Goal: Information Seeking & Learning: Learn about a topic

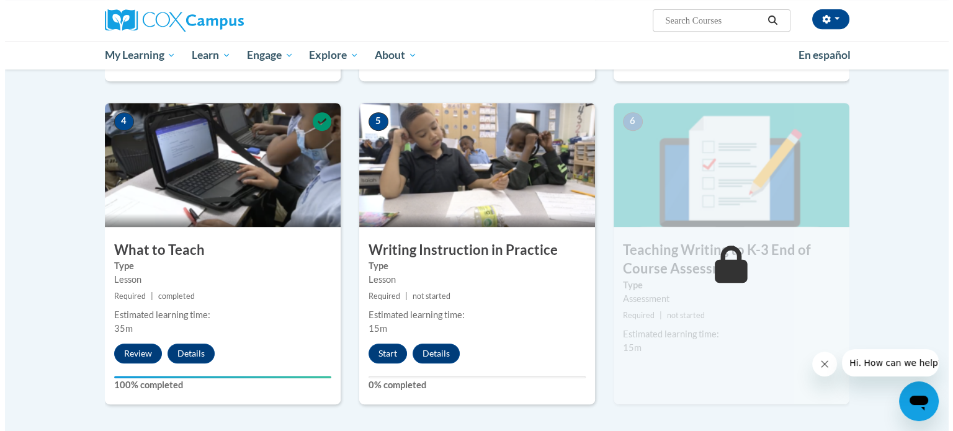
scroll to position [590, 0]
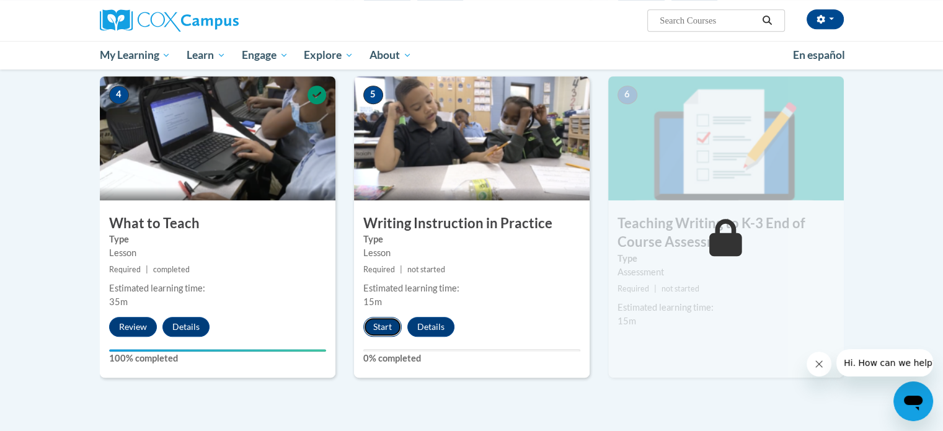
click at [394, 329] on button "Start" at bounding box center [382, 327] width 38 height 20
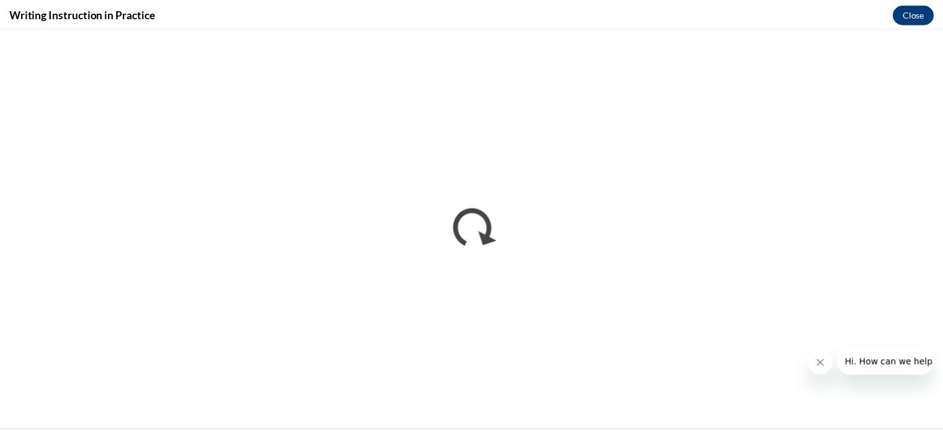
scroll to position [0, 0]
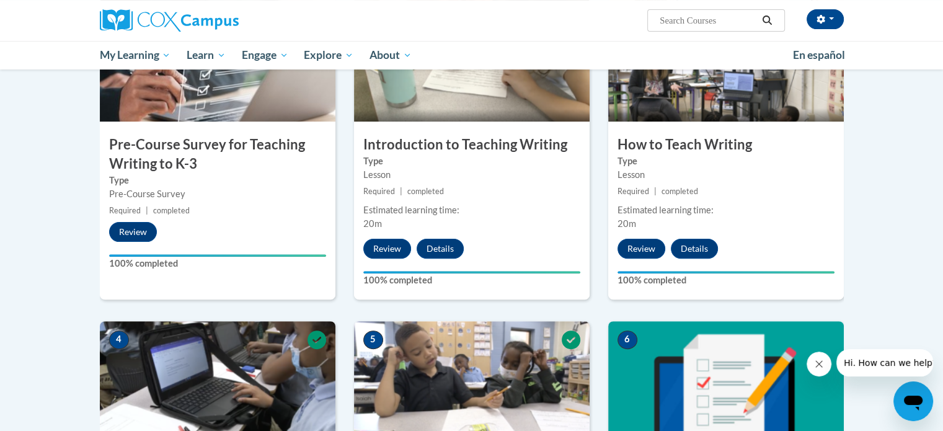
scroll to position [378, 0]
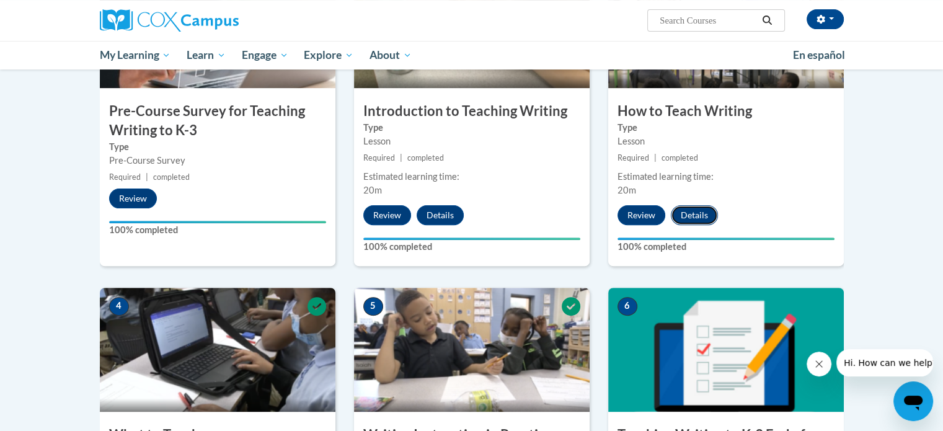
click at [702, 205] on button "Details" at bounding box center [694, 215] width 47 height 20
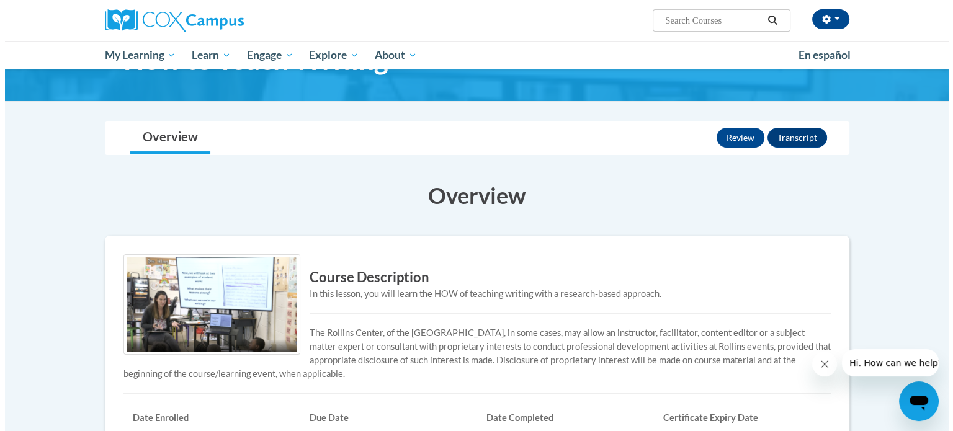
scroll to position [63, 0]
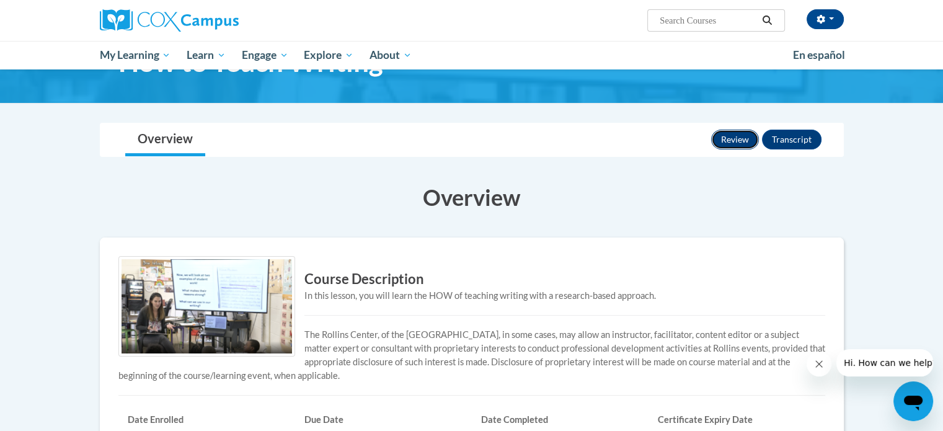
click at [727, 147] on button "Review" at bounding box center [735, 140] width 48 height 20
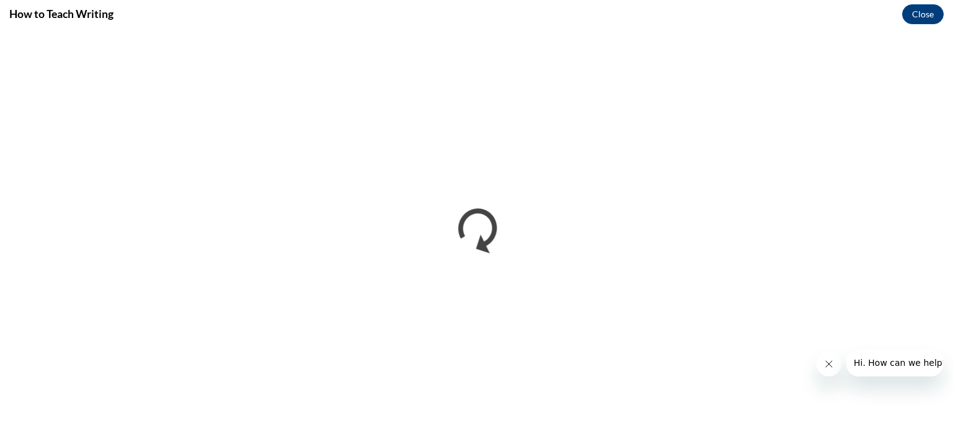
scroll to position [0, 0]
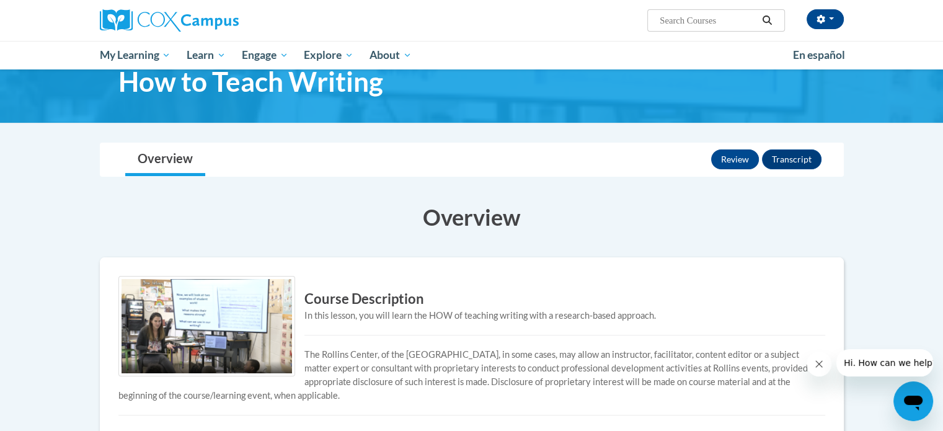
scroll to position [34, 0]
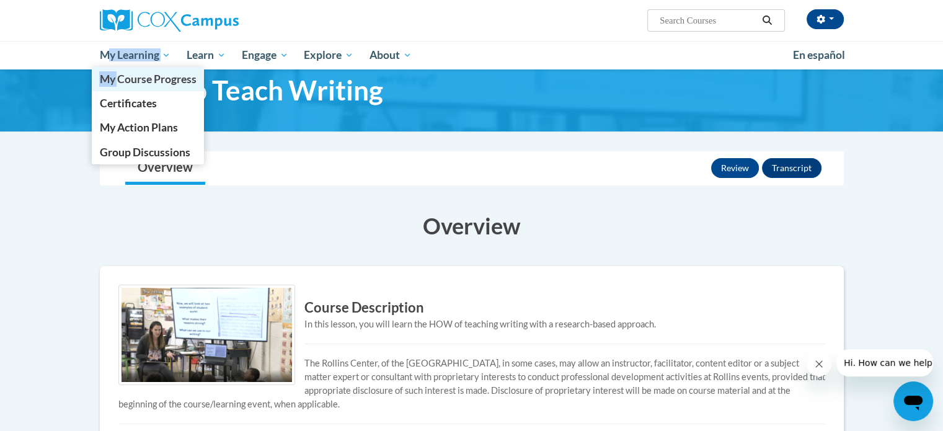
drag, startPoint x: 112, startPoint y: 71, endPoint x: 123, endPoint y: 83, distance: 16.2
click at [122, 69] on li "My Learning My Learning My Course Progress Certificates My Action Plans Group D…" at bounding box center [135, 55] width 87 height 29
click at [123, 83] on span "My Course Progress" at bounding box center [147, 79] width 97 height 13
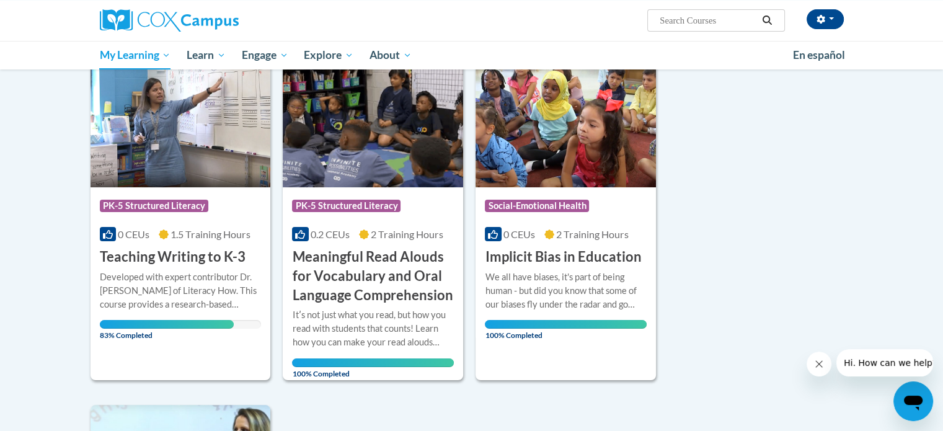
scroll to position [162, 0]
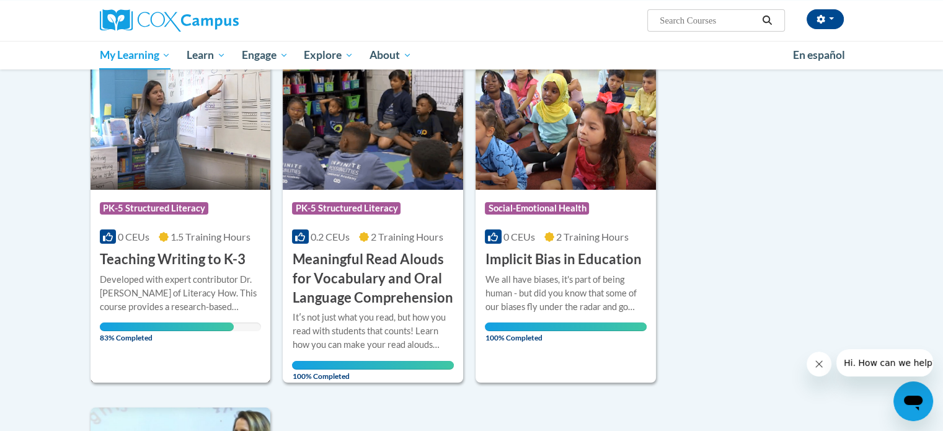
click at [200, 277] on div "Developed with expert contributor Dr. [PERSON_NAME] of Literacy How. This cours…" at bounding box center [181, 293] width 162 height 41
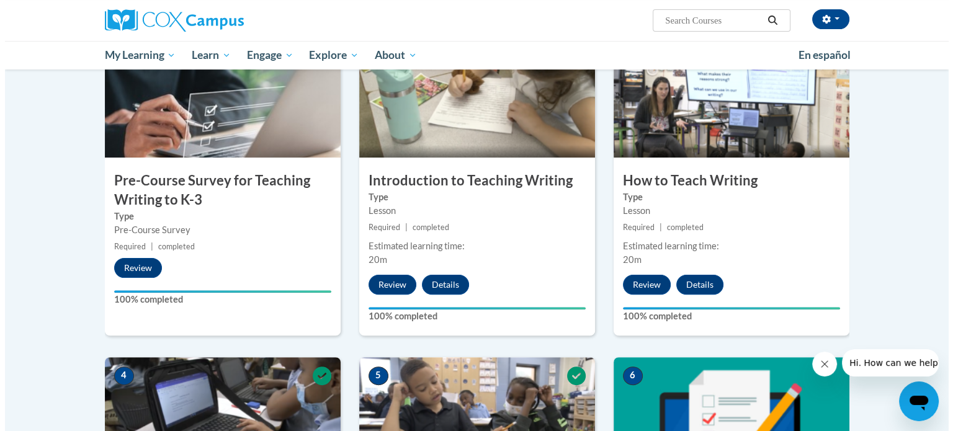
scroll to position [312, 0]
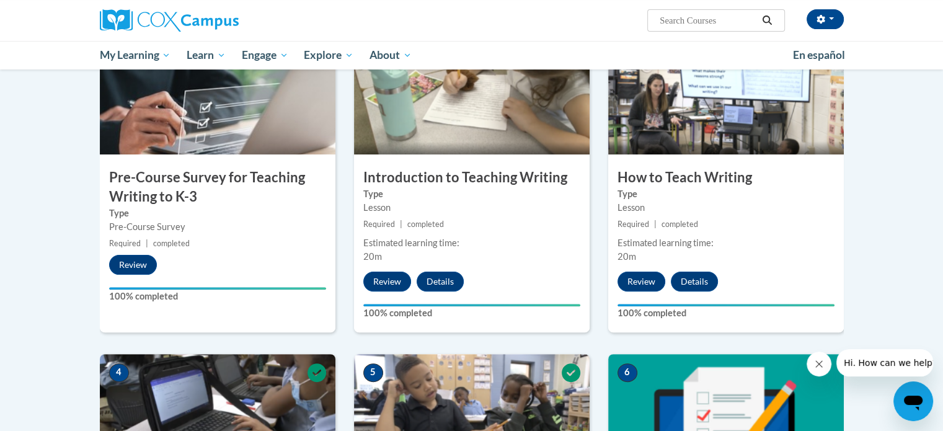
click at [236, 199] on h3 "Pre-Course Survey for Teaching Writing to K-3" at bounding box center [218, 187] width 236 height 38
click at [435, 221] on span "completed" at bounding box center [425, 224] width 37 height 9
click at [652, 261] on div "Estimated learning time: 20m" at bounding box center [726, 249] width 236 height 27
click at [646, 280] on button "Review" at bounding box center [642, 282] width 48 height 20
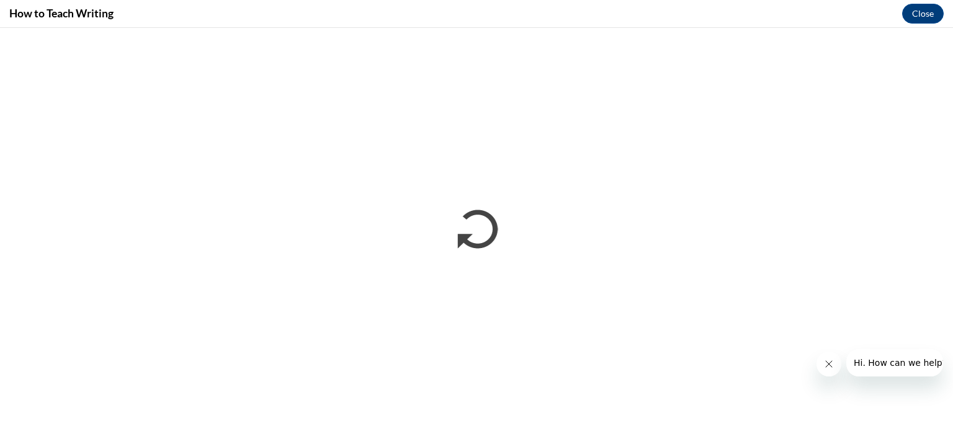
scroll to position [0, 0]
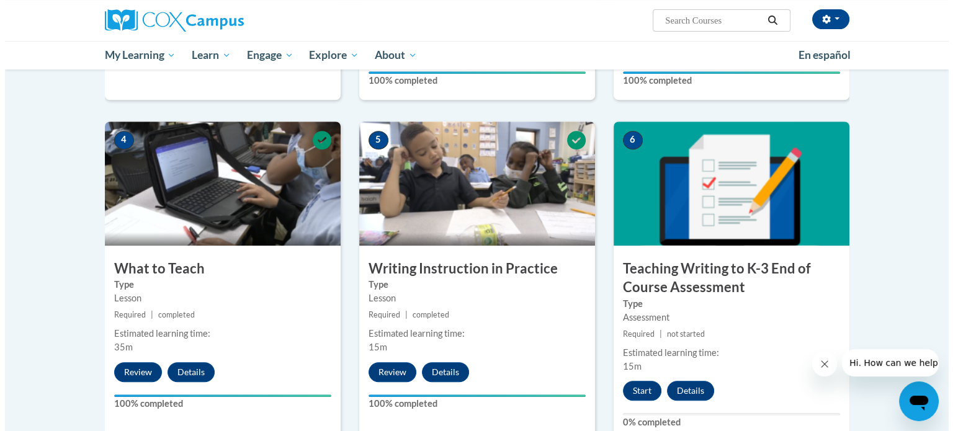
scroll to position [546, 0]
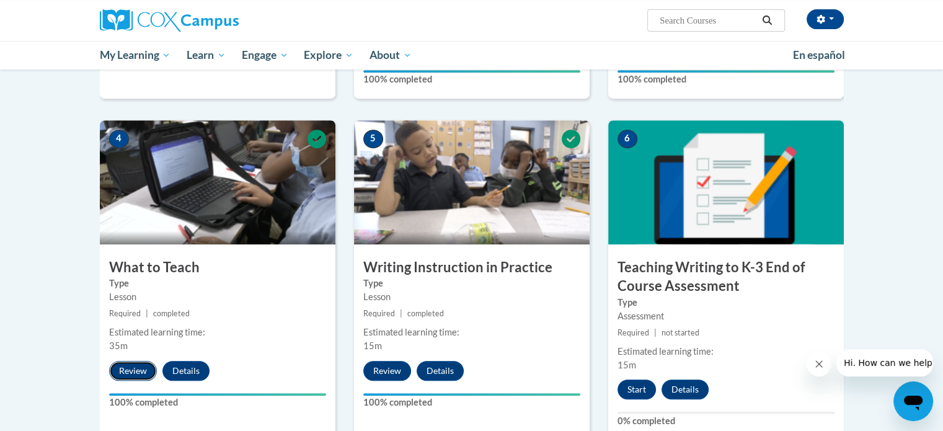
click at [130, 364] on button "Review" at bounding box center [133, 371] width 48 height 20
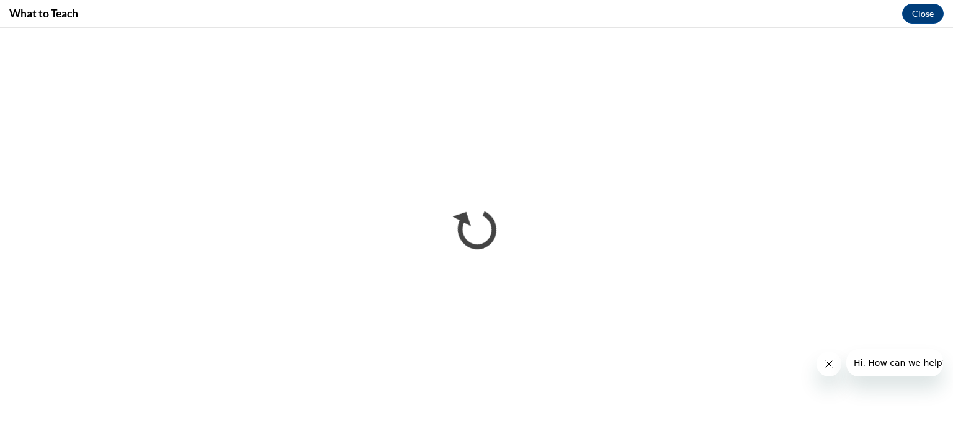
scroll to position [0, 0]
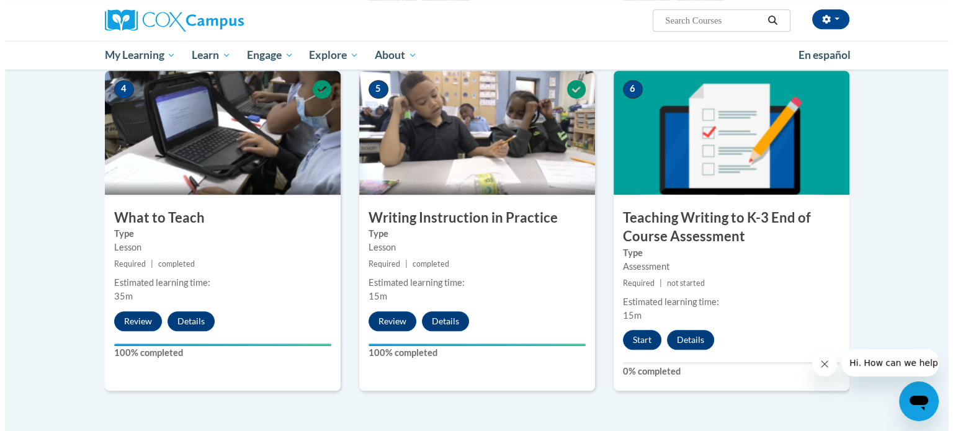
scroll to position [605, 0]
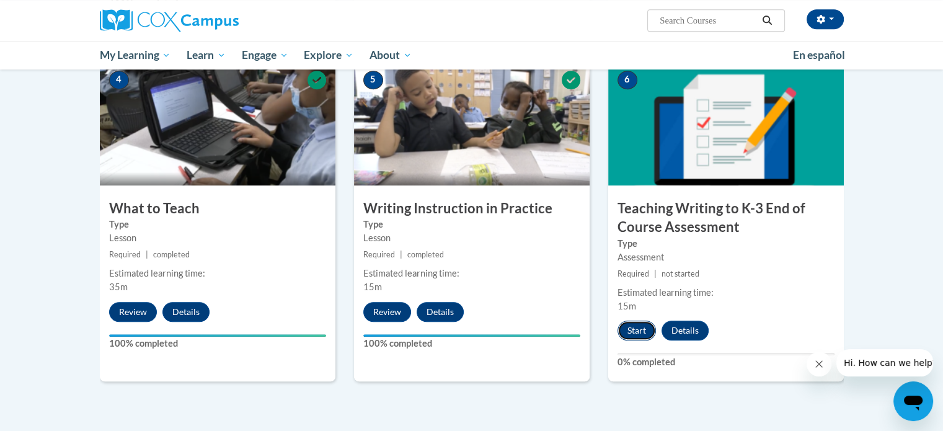
click at [633, 337] on button "Start" at bounding box center [637, 331] width 38 height 20
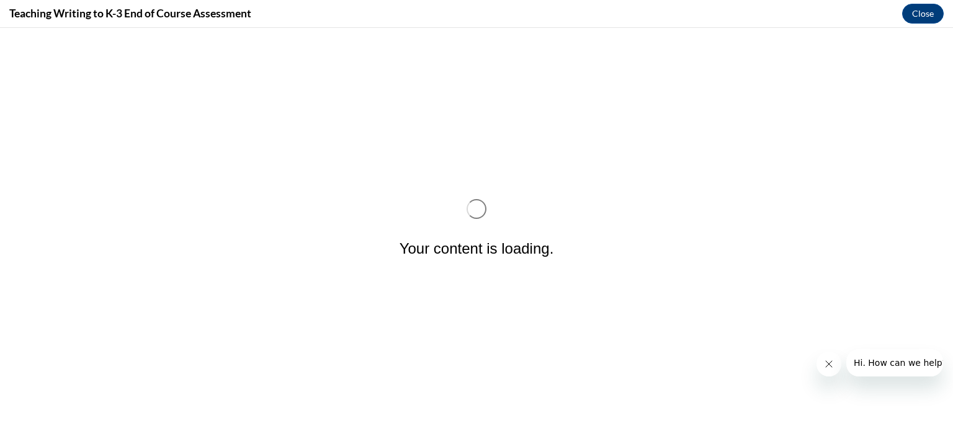
scroll to position [0, 0]
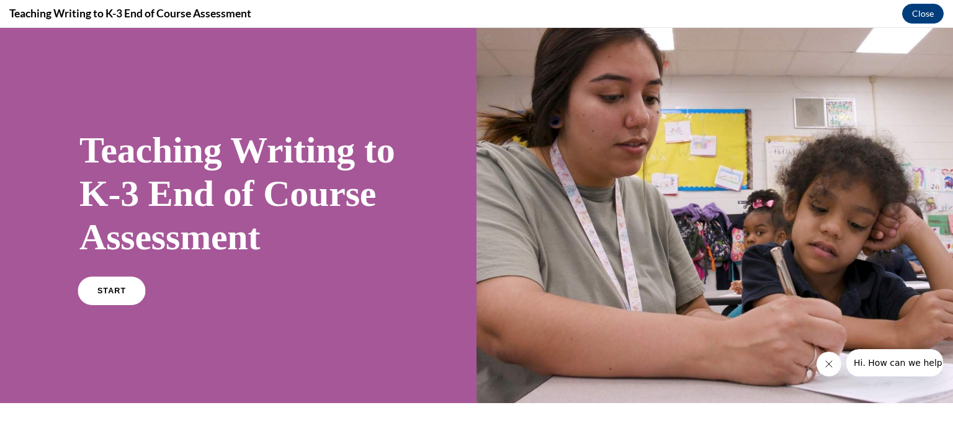
click at [100, 305] on link "START" at bounding box center [112, 291] width 68 height 29
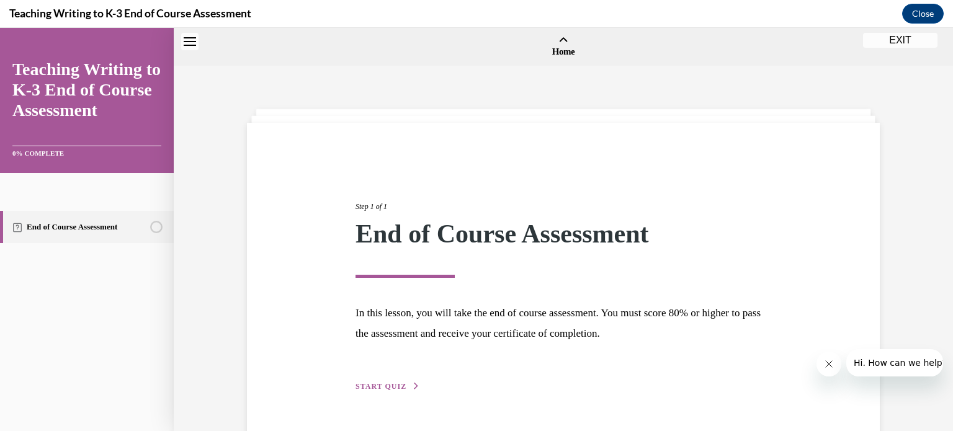
scroll to position [38, 0]
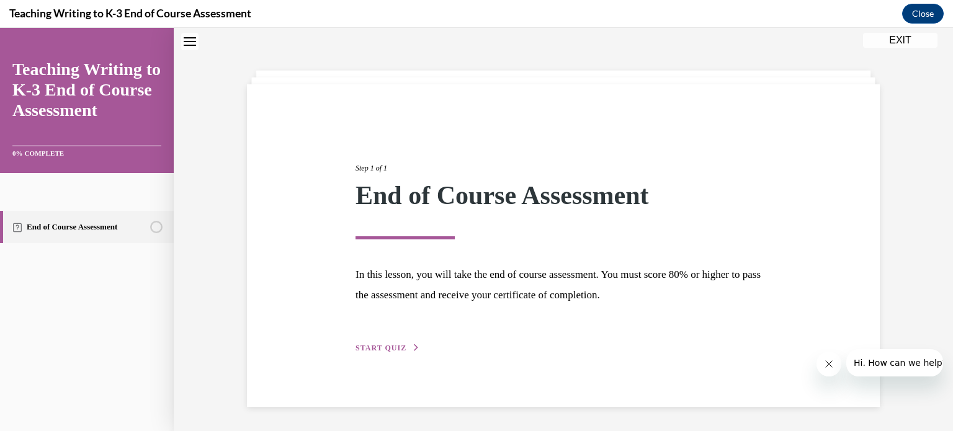
click at [412, 350] on icon "button" at bounding box center [415, 347] width 7 height 7
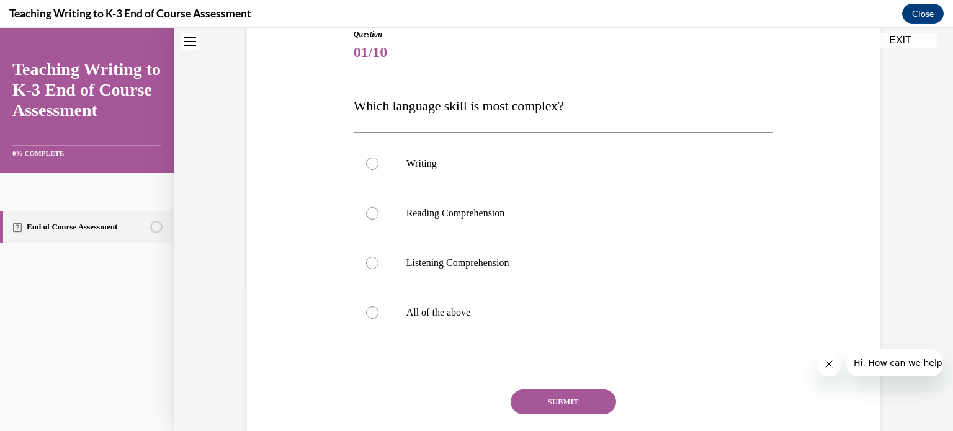
scroll to position [147, 0]
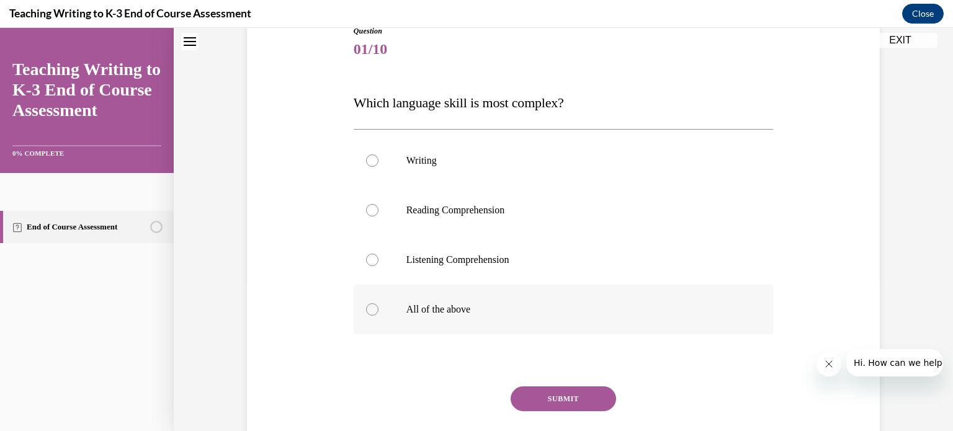
click at [448, 307] on p "All of the above" at bounding box center [574, 309] width 336 height 12
click at [378, 307] on input "All of the above" at bounding box center [372, 309] width 12 height 12
radio input "true"
click at [556, 409] on button "SUBMIT" at bounding box center [562, 398] width 105 height 25
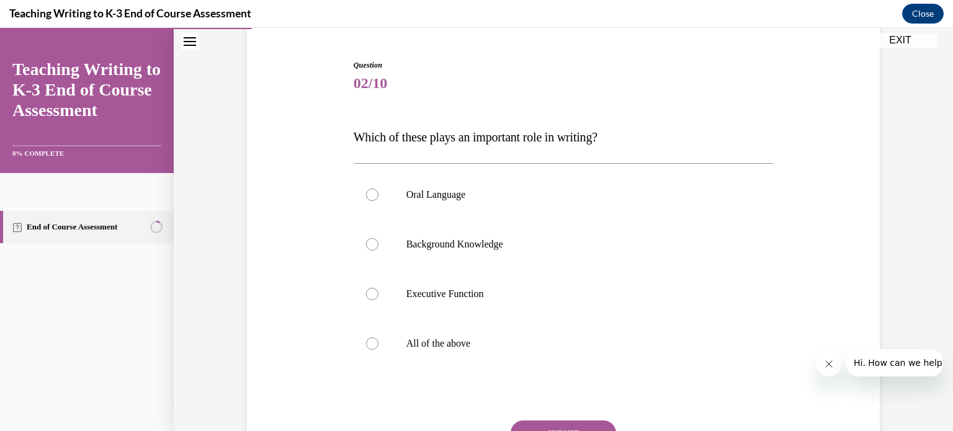
scroll to position [114, 0]
click at [467, 352] on label "All of the above" at bounding box center [563, 343] width 420 height 50
click at [378, 349] on input "All of the above" at bounding box center [372, 342] width 12 height 12
radio input "true"
click at [548, 419] on button "SUBMIT" at bounding box center [562, 431] width 105 height 25
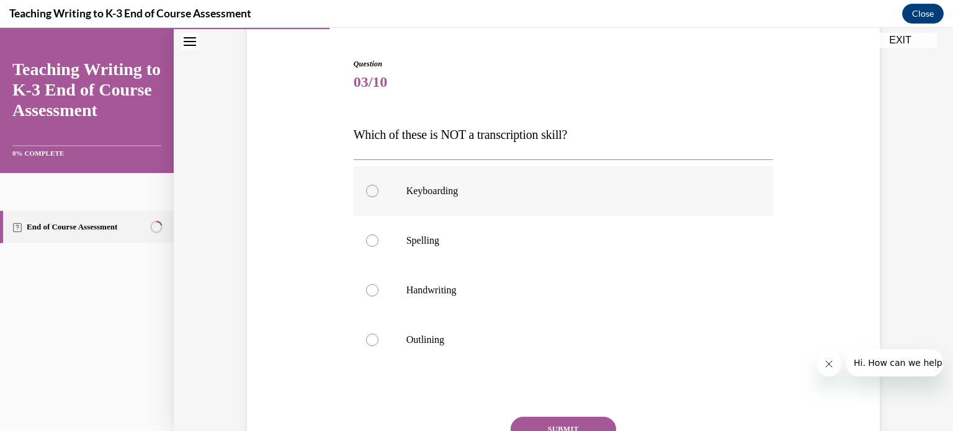
click at [424, 186] on p "Keyboarding" at bounding box center [574, 191] width 336 height 12
click at [378, 186] on input "Keyboarding" at bounding box center [372, 191] width 12 height 12
radio input "true"
click at [547, 425] on button "SUBMIT" at bounding box center [562, 429] width 105 height 25
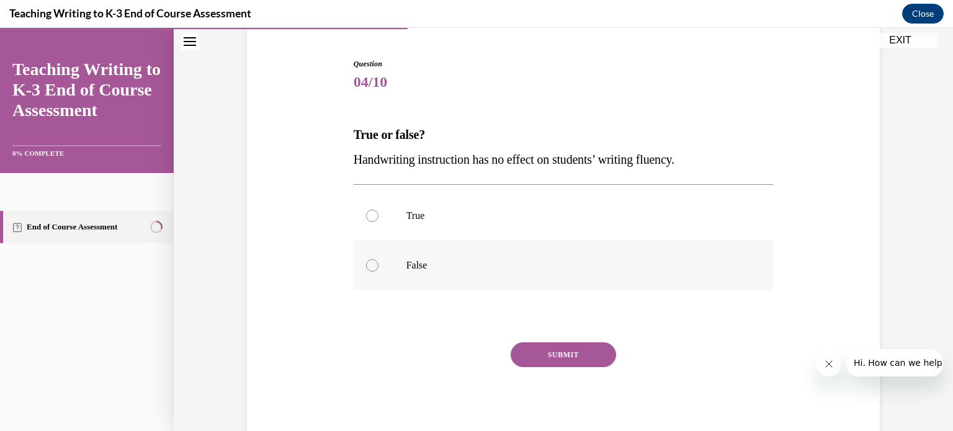
click at [390, 277] on label "False" at bounding box center [563, 266] width 420 height 50
click at [378, 272] on input "False" at bounding box center [372, 265] width 12 height 12
radio input "true"
drag, startPoint x: 394, startPoint y: 277, endPoint x: 557, endPoint y: 361, distance: 183.6
click at [518, 337] on div "Question 04/10 True or false? Handwriting instruction has no effect on students…" at bounding box center [563, 251] width 420 height 386
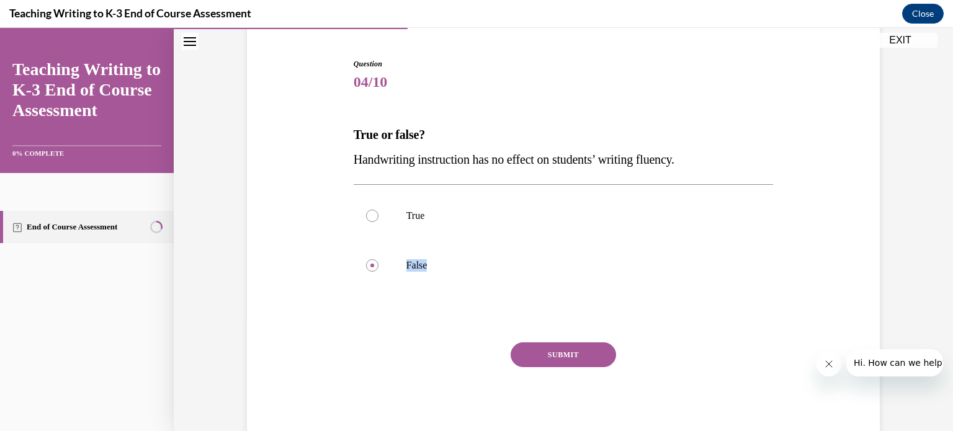
click at [560, 350] on button "SUBMIT" at bounding box center [562, 354] width 105 height 25
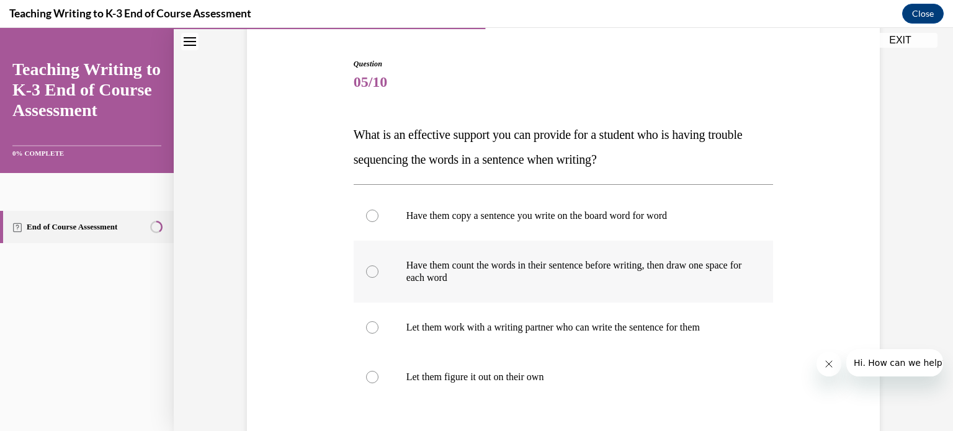
click at [416, 270] on p "Have them count the words in their sentence before writing, then draw one space…" at bounding box center [574, 271] width 336 height 25
click at [378, 270] on input "Have them count the words in their sentence before writing, then draw one space…" at bounding box center [372, 271] width 12 height 12
radio input "true"
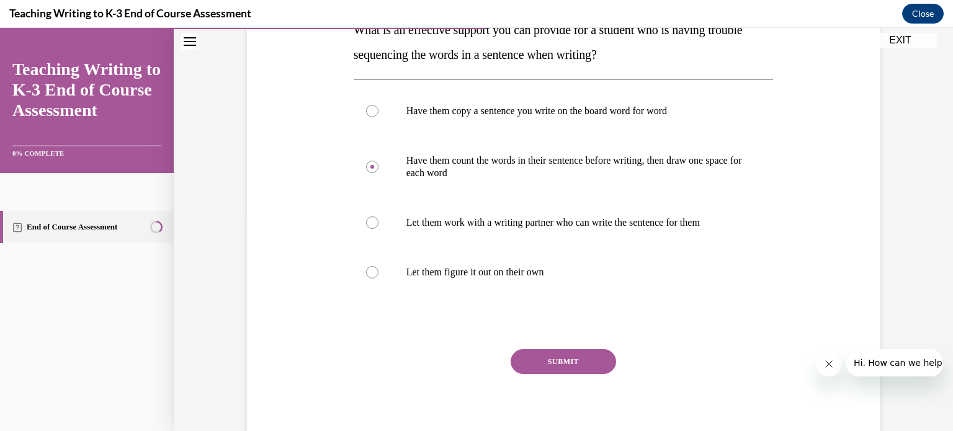
scroll to position [221, 0]
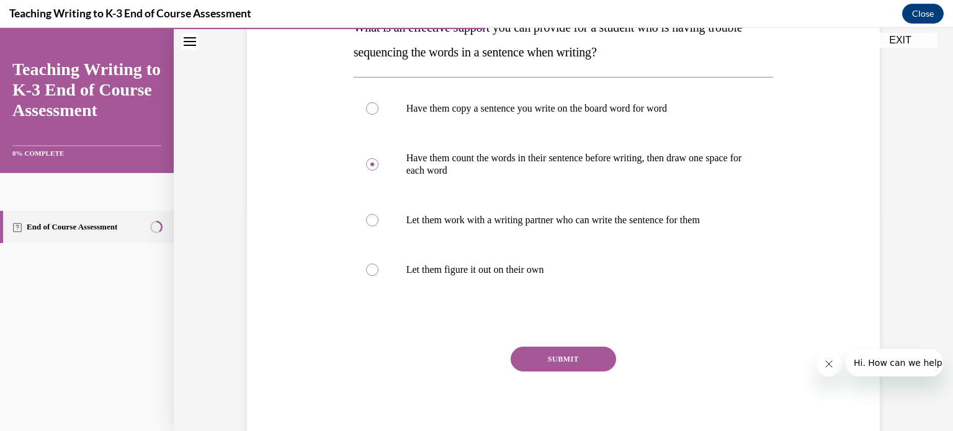
click at [595, 360] on button "SUBMIT" at bounding box center [562, 359] width 105 height 25
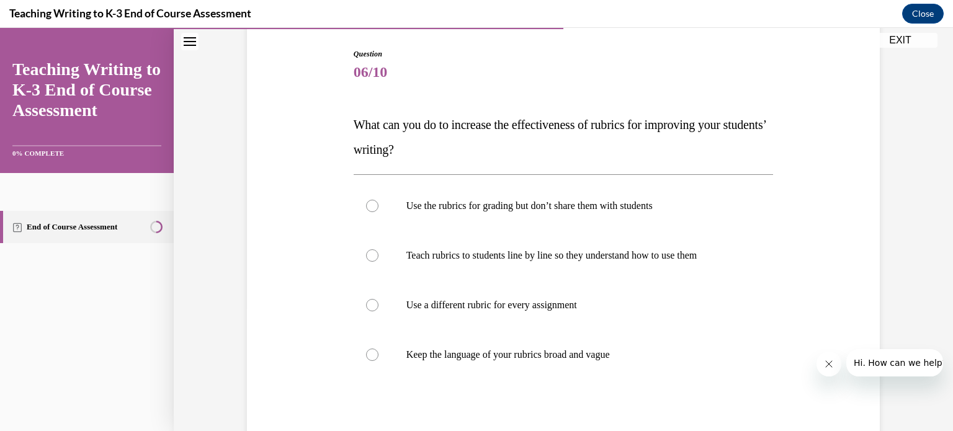
scroll to position [130, 0]
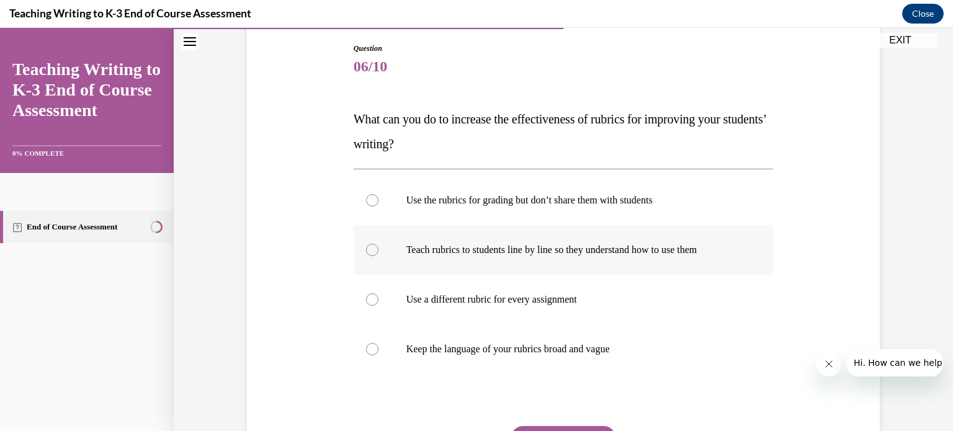
click at [680, 255] on p "Teach rubrics to students line by line so they understand how to use them" at bounding box center [574, 250] width 336 height 12
click at [378, 255] on input "Teach rubrics to students line by line so they understand how to use them" at bounding box center [372, 250] width 12 height 12
radio input "true"
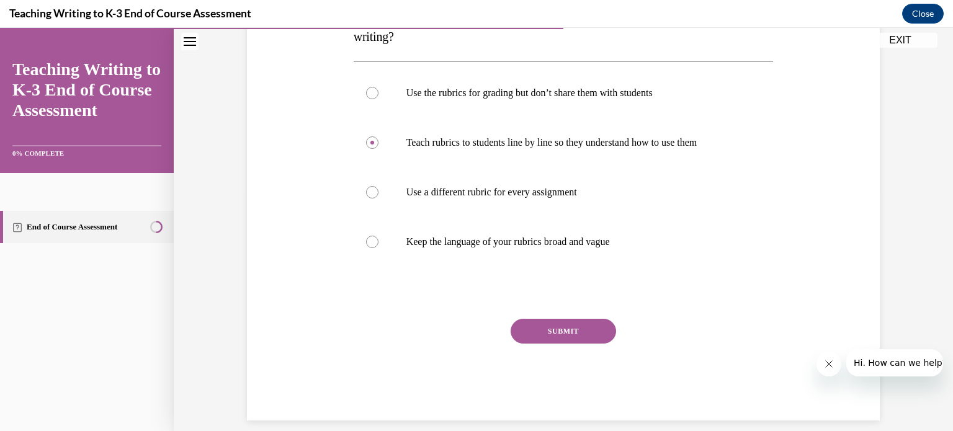
scroll to position [239, 0]
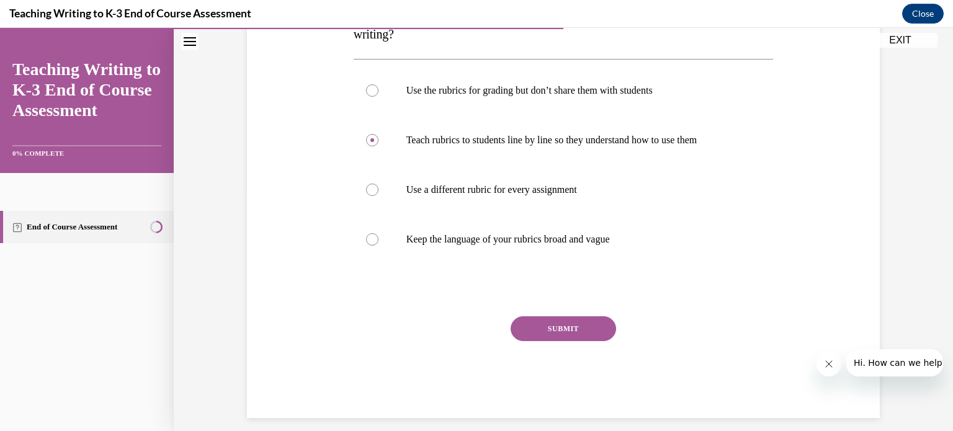
drag, startPoint x: 505, startPoint y: 284, endPoint x: 476, endPoint y: 269, distance: 32.7
click at [480, 278] on div "Question 06/10 What can you do to increase the effectiveness of rubrics for imp…" at bounding box center [563, 175] width 420 height 485
click at [567, 327] on button "SUBMIT" at bounding box center [562, 328] width 105 height 25
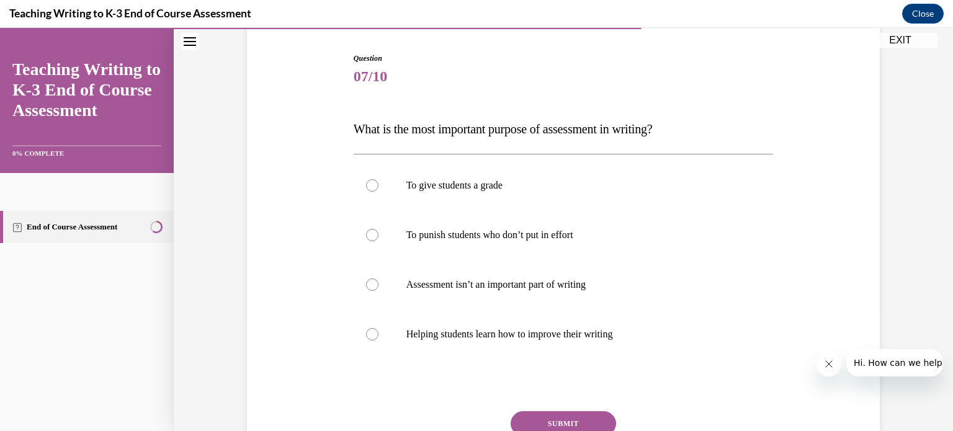
scroll to position [120, 0]
click at [636, 332] on p "Helping students learn how to improve their writing" at bounding box center [574, 333] width 336 height 12
click at [378, 332] on input "Helping students learn how to improve their writing" at bounding box center [372, 333] width 12 height 12
radio input "true"
click at [579, 414] on button "SUBMIT" at bounding box center [562, 423] width 105 height 25
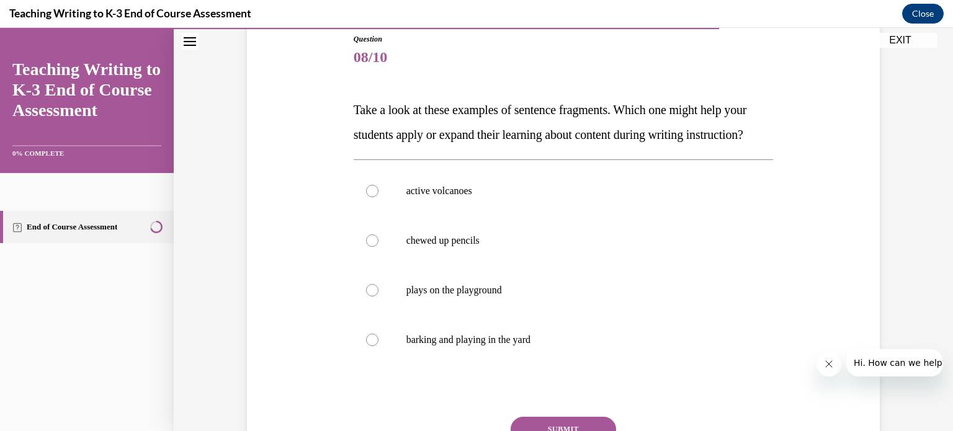
scroll to position [136, 0]
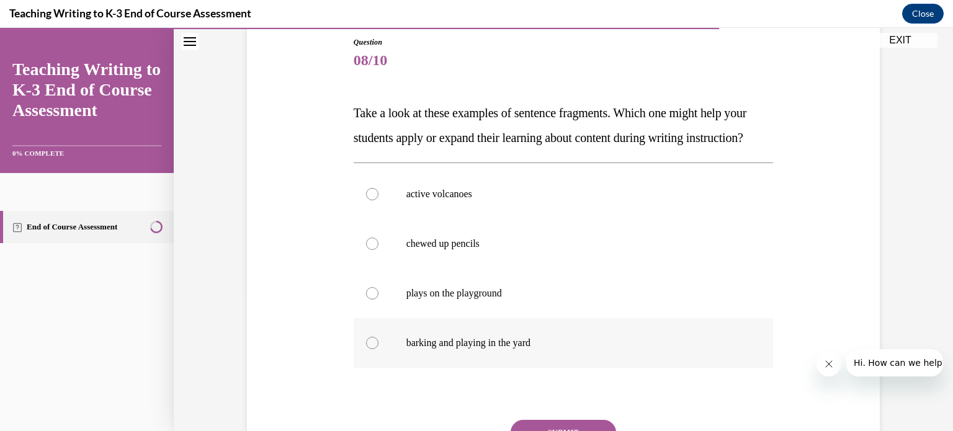
click at [601, 349] on p "barking and playing in the yard" at bounding box center [574, 343] width 336 height 12
click at [378, 349] on input "barking and playing in the yard" at bounding box center [372, 343] width 12 height 12
radio input "true"
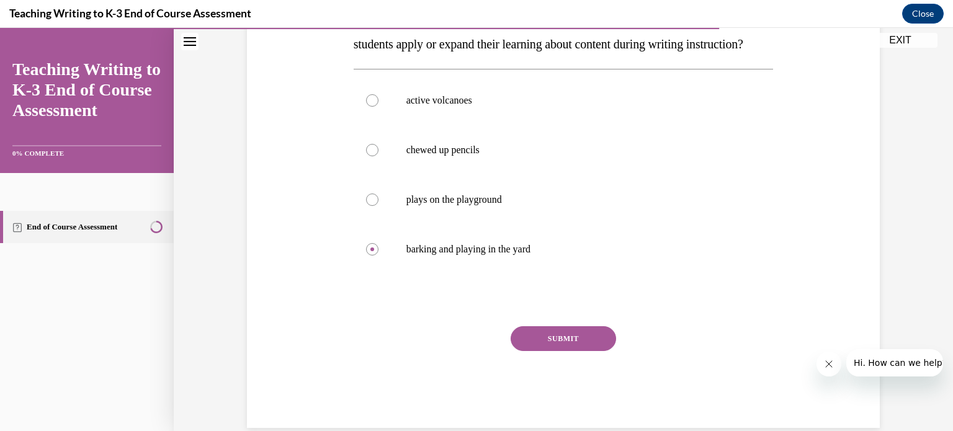
scroll to position [254, 0]
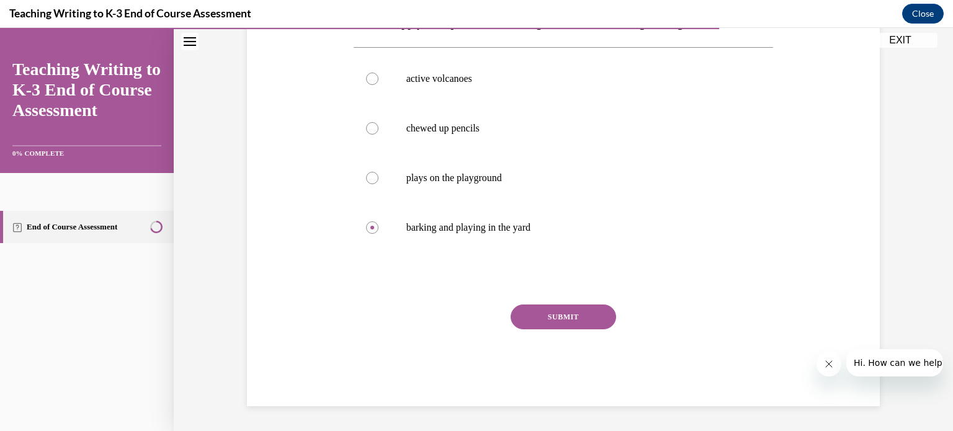
click at [589, 322] on div "Question 08/10 Take a look at these examples of sentence fragments. Which one m…" at bounding box center [563, 163] width 420 height 485
click at [578, 329] on button "SUBMIT" at bounding box center [562, 316] width 105 height 25
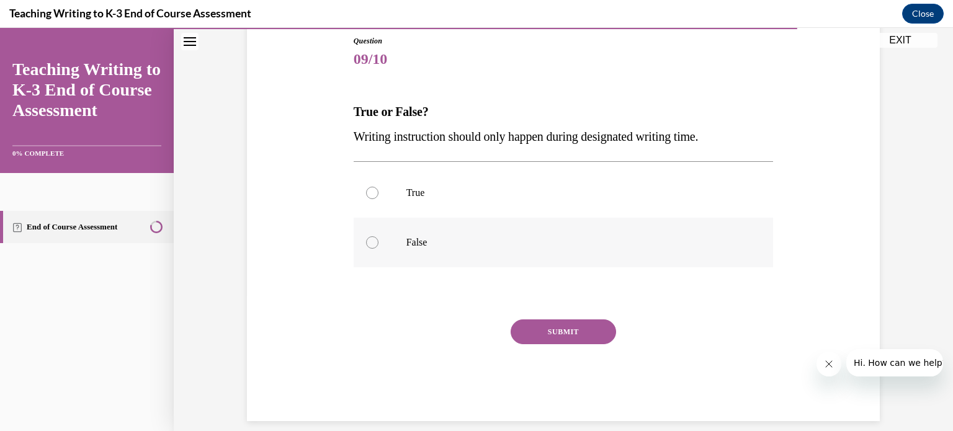
click at [446, 241] on p "False" at bounding box center [574, 242] width 336 height 12
click at [378, 241] on input "False" at bounding box center [372, 242] width 12 height 12
radio input "true"
click at [554, 337] on button "SUBMIT" at bounding box center [562, 331] width 105 height 25
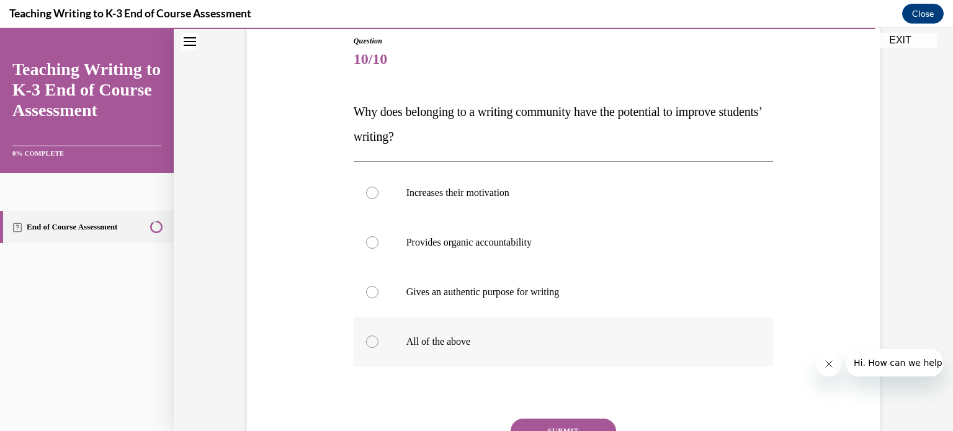
click at [441, 349] on label "All of the above" at bounding box center [563, 342] width 420 height 50
click at [378, 348] on input "All of the above" at bounding box center [372, 341] width 12 height 12
radio input "true"
click at [567, 421] on button "SUBMIT" at bounding box center [562, 431] width 105 height 25
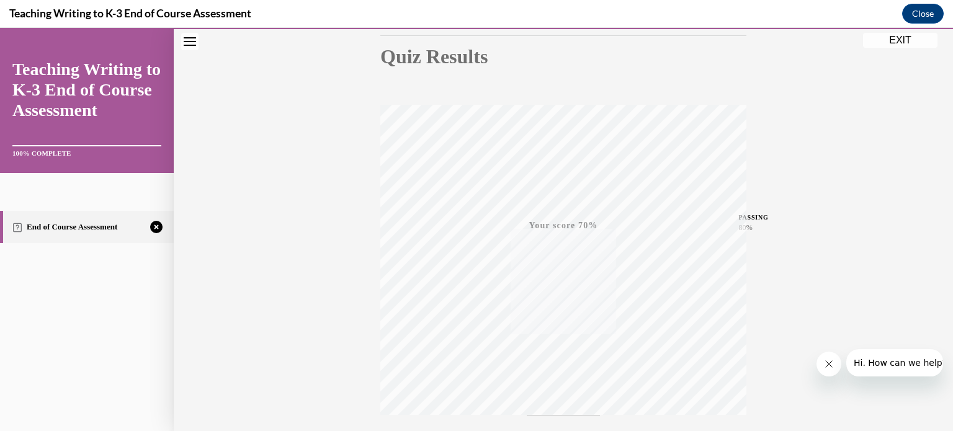
scroll to position [232, 0]
click at [551, 341] on div "TAKE AGAIN" at bounding box center [563, 348] width 44 height 29
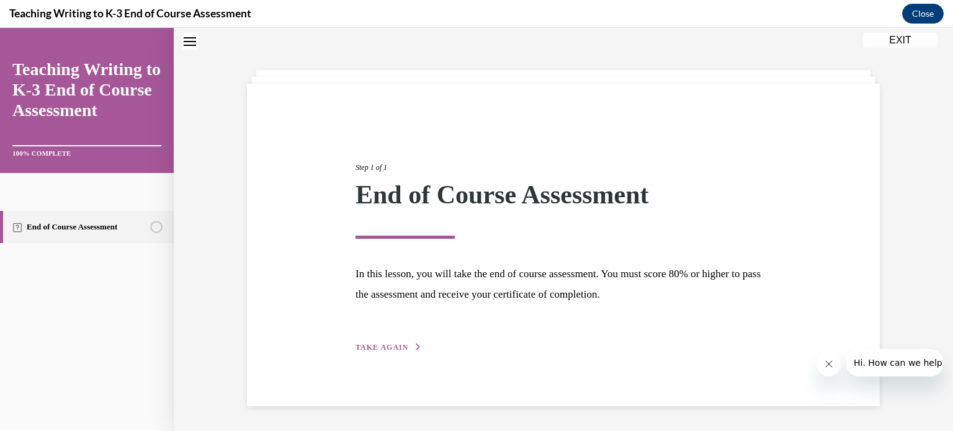
click at [387, 349] on span "TAKE AGAIN" at bounding box center [381, 347] width 53 height 9
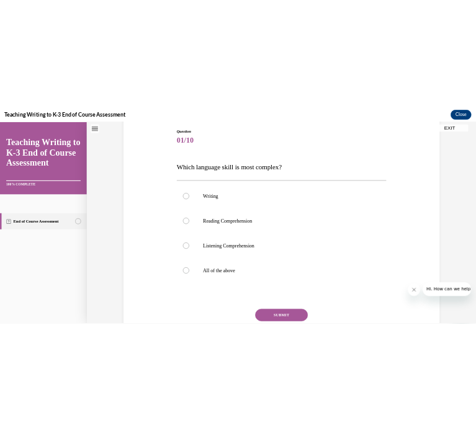
scroll to position [137, 0]
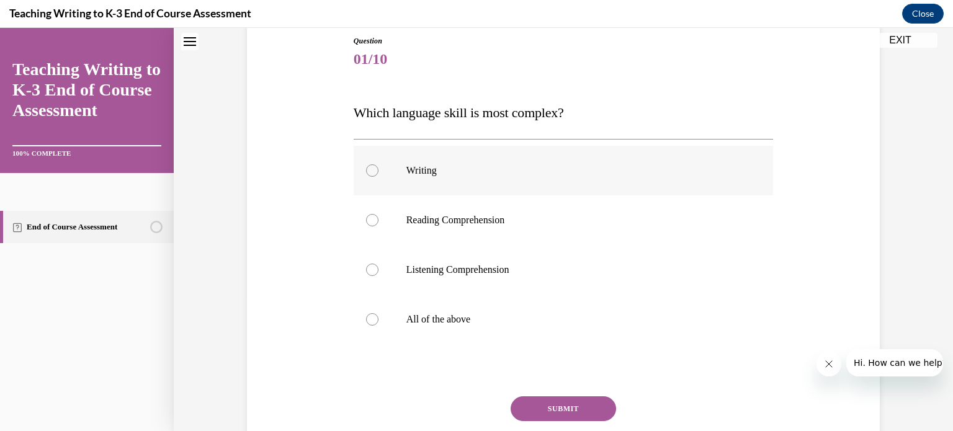
click at [406, 168] on p "Writing" at bounding box center [574, 170] width 336 height 12
click at [378, 168] on input "Writing" at bounding box center [372, 170] width 12 height 12
radio input "true"
click at [539, 409] on button "SUBMIT" at bounding box center [562, 408] width 105 height 25
click at [478, 268] on p "Executive Function" at bounding box center [574, 270] width 336 height 12
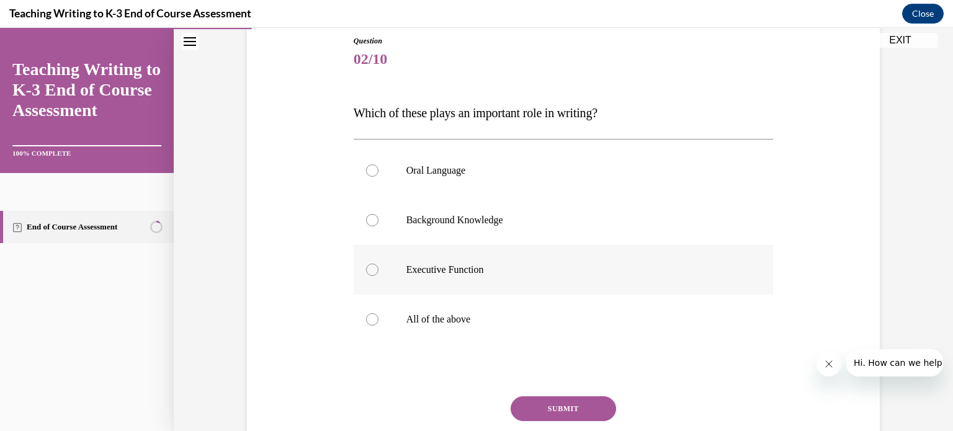
click at [378, 268] on input "Executive Function" at bounding box center [372, 270] width 12 height 12
radio input "true"
click at [448, 306] on label "All of the above" at bounding box center [563, 320] width 420 height 50
click at [378, 313] on input "All of the above" at bounding box center [372, 319] width 12 height 12
radio input "true"
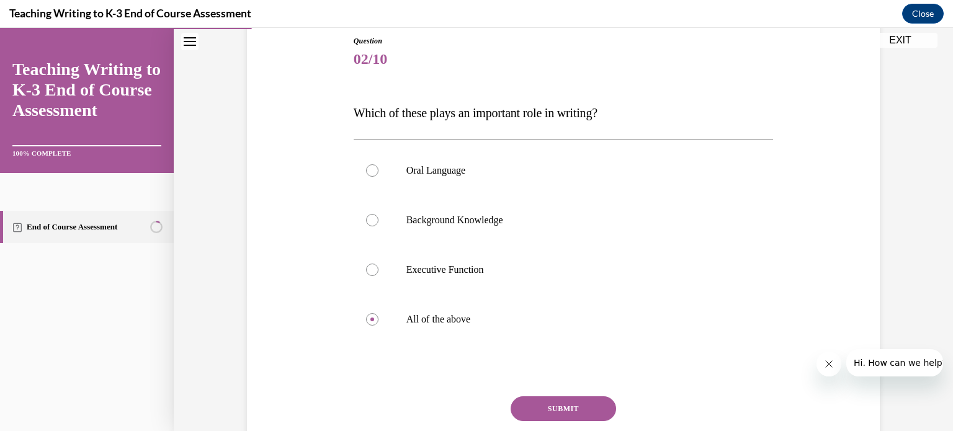
click at [533, 402] on button "SUBMIT" at bounding box center [562, 408] width 105 height 25
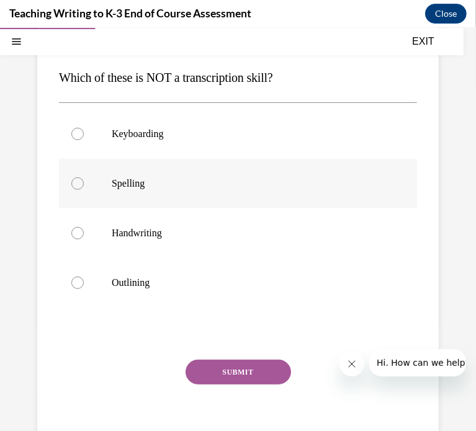
click at [129, 179] on p "Spelling" at bounding box center [249, 183] width 274 height 12
click at [84, 179] on input "Spelling" at bounding box center [77, 183] width 12 height 12
radio input "true"
click at [228, 366] on button "SUBMIT" at bounding box center [237, 371] width 105 height 25
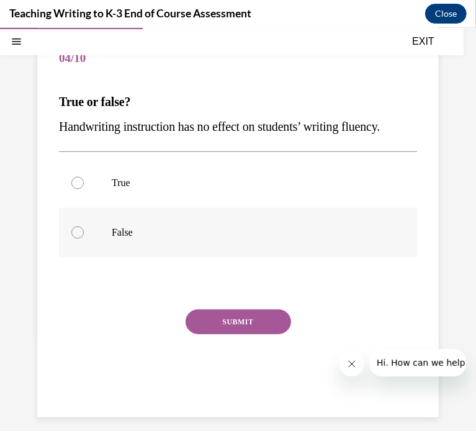
click at [122, 238] on p "False" at bounding box center [249, 232] width 274 height 12
click at [84, 238] on input "False" at bounding box center [77, 232] width 12 height 12
radio input "true"
click at [250, 334] on button "SUBMIT" at bounding box center [237, 321] width 105 height 25
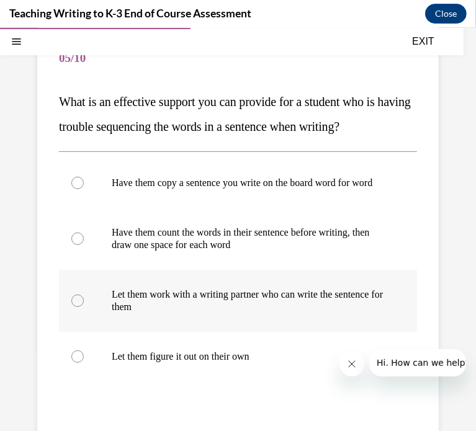
click at [263, 313] on p "Let them work with a writing partner who can write the sentence for them" at bounding box center [249, 300] width 274 height 25
click at [84, 306] on input "Let them work with a writing partner who can write the sentence for them" at bounding box center [77, 300] width 12 height 12
radio input "true"
click at [260, 251] on p "Have them count the words in their sentence before writing, then draw one space…" at bounding box center [249, 238] width 274 height 25
click at [84, 244] on input "Have them count the words in their sentence before writing, then draw one space…" at bounding box center [77, 238] width 12 height 12
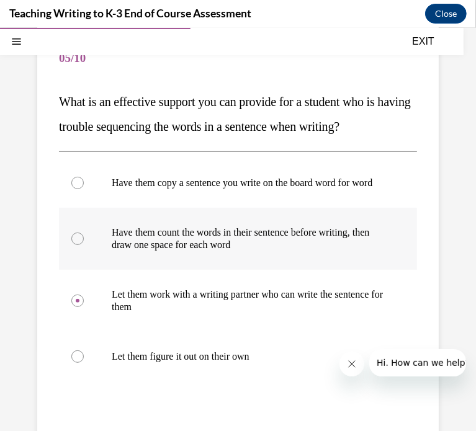
radio input "true"
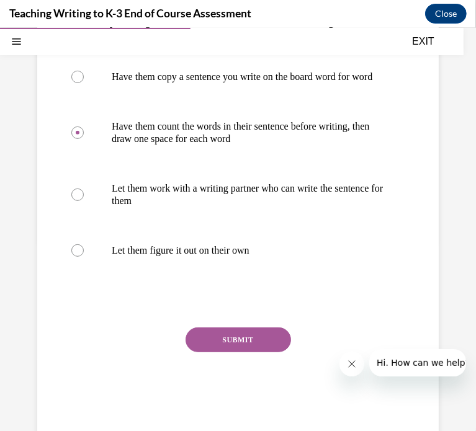
scroll to position [223, 0]
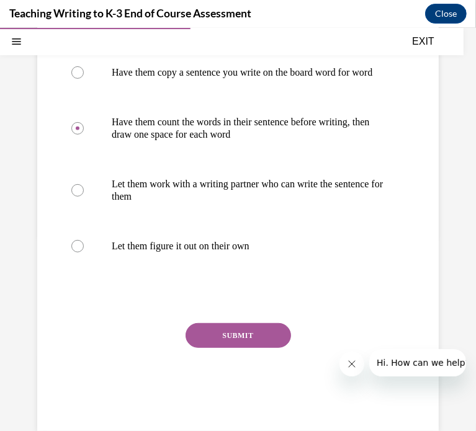
click at [242, 347] on button "SUBMIT" at bounding box center [237, 334] width 105 height 25
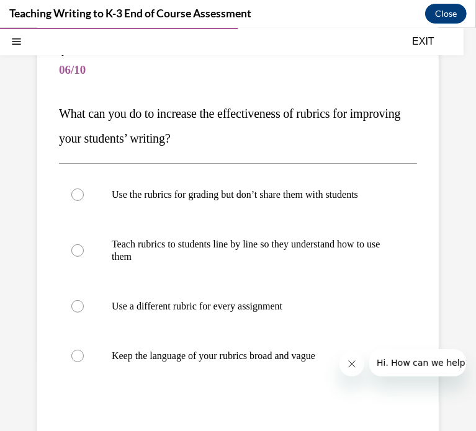
scroll to position [103, 0]
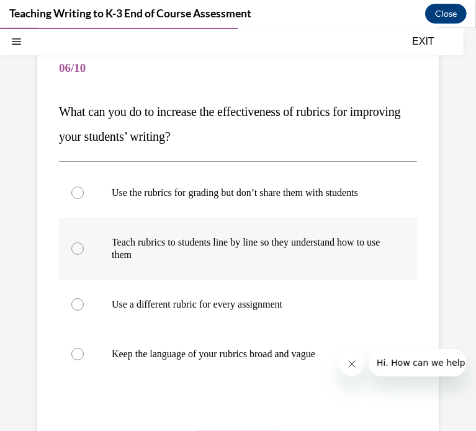
click at [298, 260] on p "Teach rubrics to students line by line so they understand how to use them" at bounding box center [249, 248] width 274 height 25
click at [84, 254] on input "Teach rubrics to students line by line so they understand how to use them" at bounding box center [77, 248] width 12 height 12
radio input "true"
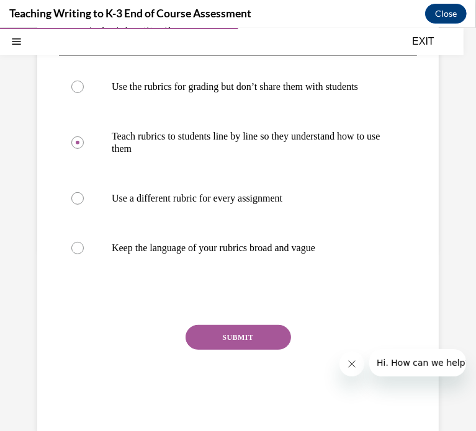
scroll to position [220, 0]
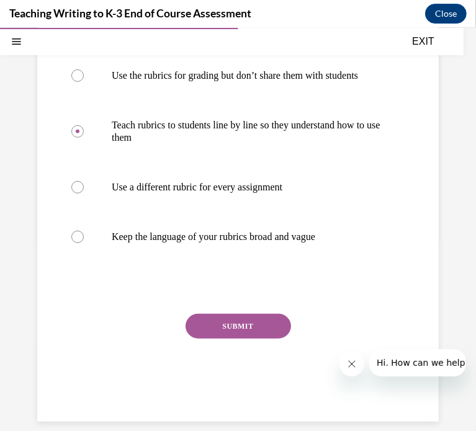
click at [243, 338] on button "SUBMIT" at bounding box center [237, 325] width 105 height 25
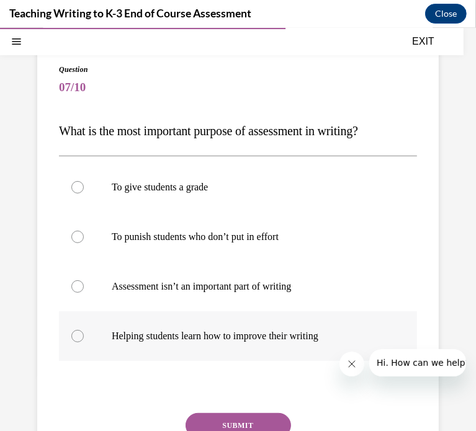
scroll to position [84, 0]
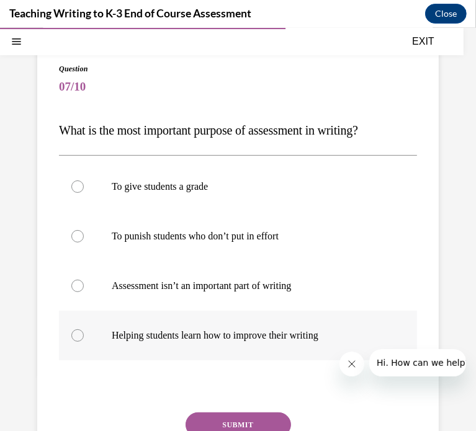
click at [233, 339] on p "Helping students learn how to improve their writing" at bounding box center [249, 335] width 274 height 12
click at [84, 339] on input "Helping students learn how to improve their writing" at bounding box center [77, 335] width 12 height 12
radio input "true"
click at [230, 414] on button "SUBMIT" at bounding box center [237, 424] width 105 height 25
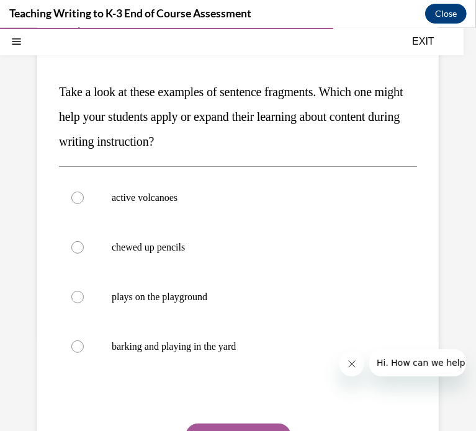
scroll to position [125, 0]
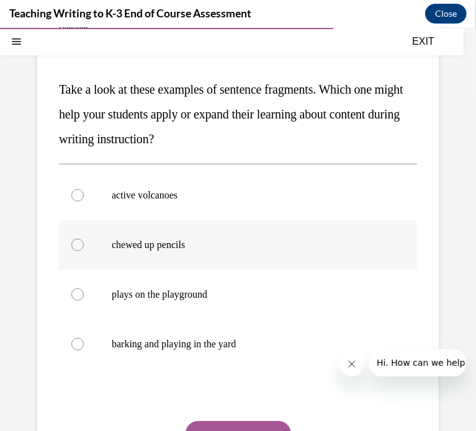
click at [196, 247] on p "chewed up pencils" at bounding box center [249, 244] width 274 height 12
click at [84, 247] on input "chewed up pencils" at bounding box center [77, 244] width 12 height 12
radio input "true"
click at [242, 425] on button "SUBMIT" at bounding box center [237, 432] width 105 height 25
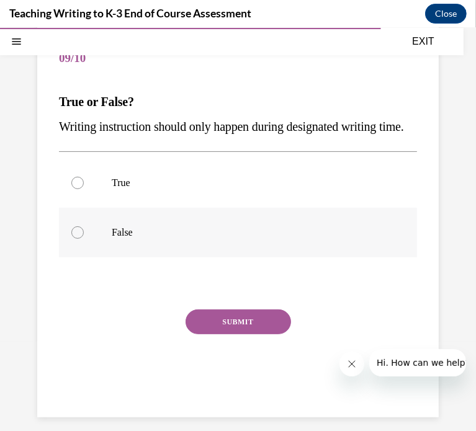
click at [156, 238] on p "False" at bounding box center [249, 232] width 274 height 12
click at [84, 238] on input "False" at bounding box center [77, 232] width 12 height 12
radio input "true"
click at [233, 334] on button "SUBMIT" at bounding box center [237, 321] width 105 height 25
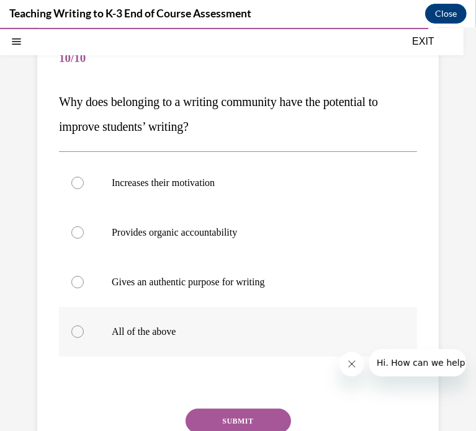
click at [175, 326] on p "All of the above" at bounding box center [249, 331] width 274 height 12
click at [84, 326] on input "All of the above" at bounding box center [77, 331] width 12 height 12
radio input "true"
click at [237, 425] on button "SUBMIT" at bounding box center [237, 420] width 105 height 25
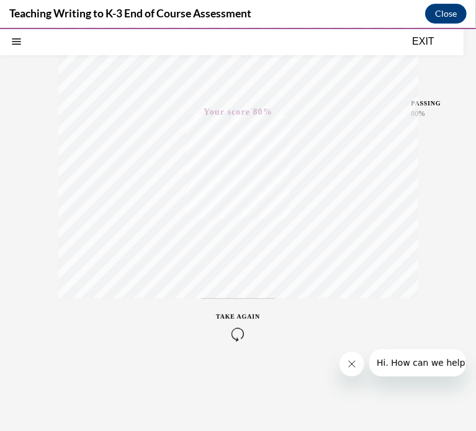
scroll to position [215, 0]
click at [422, 35] on button "EXIT" at bounding box center [423, 40] width 74 height 15
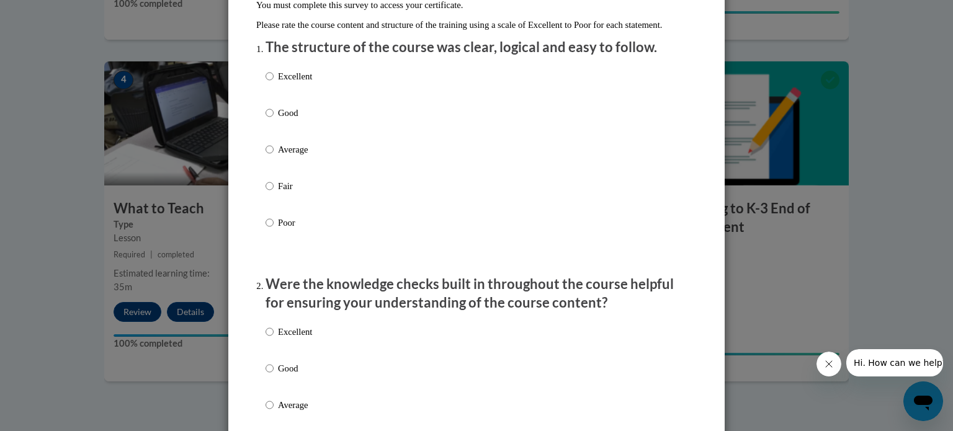
scroll to position [154, 0]
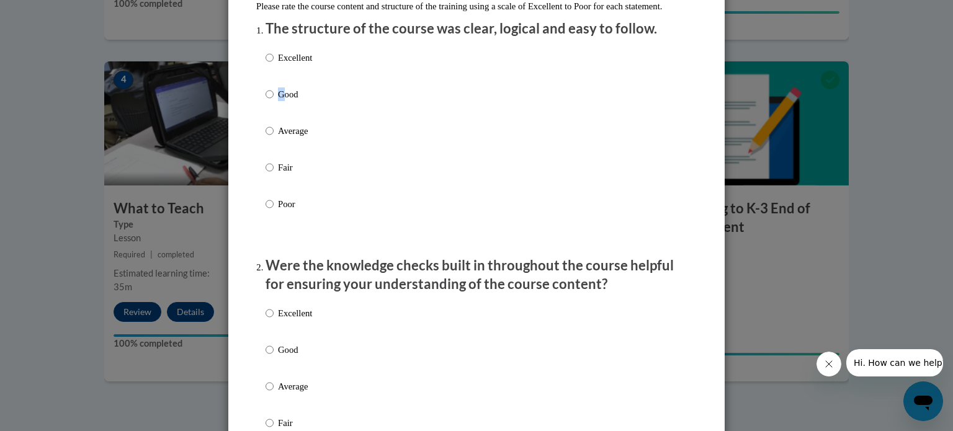
click at [281, 100] on div "Excellent Good Average Fair Poor" at bounding box center [288, 141] width 47 height 192
click at [281, 100] on p "Good" at bounding box center [295, 94] width 34 height 14
click at [273, 100] on input "Good" at bounding box center [269, 94] width 8 height 14
radio input "true"
drag, startPoint x: 263, startPoint y: 352, endPoint x: 261, endPoint y: 362, distance: 10.1
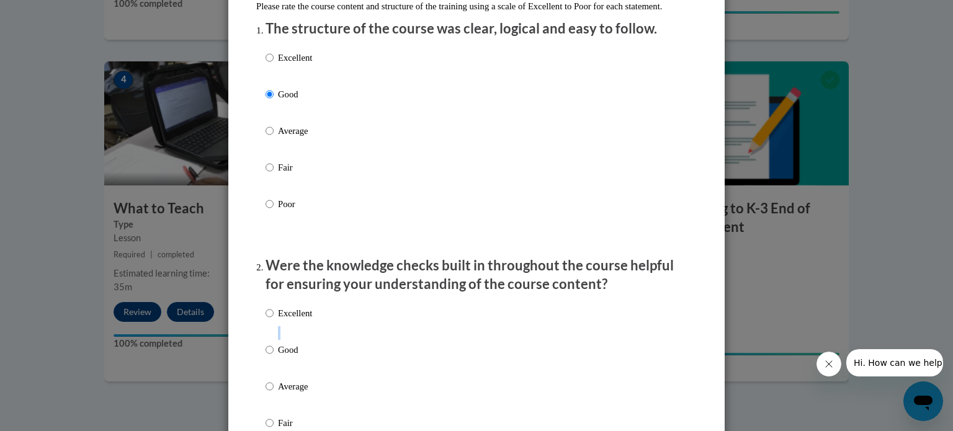
click at [265, 362] on div "Excellent Good Average Fair Poor" at bounding box center [288, 396] width 47 height 192
click at [287, 320] on p "Excellent" at bounding box center [295, 313] width 34 height 14
click at [273, 320] on input "Excellent" at bounding box center [269, 313] width 8 height 14
radio input "true"
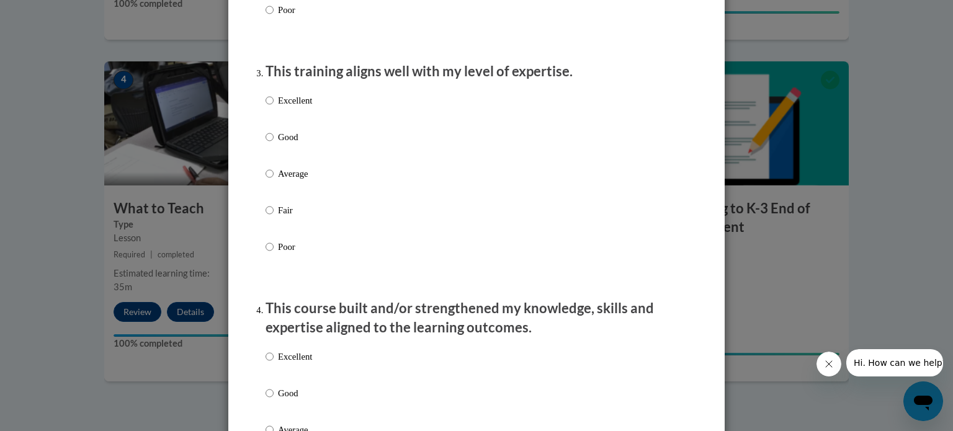
scroll to position [625, 0]
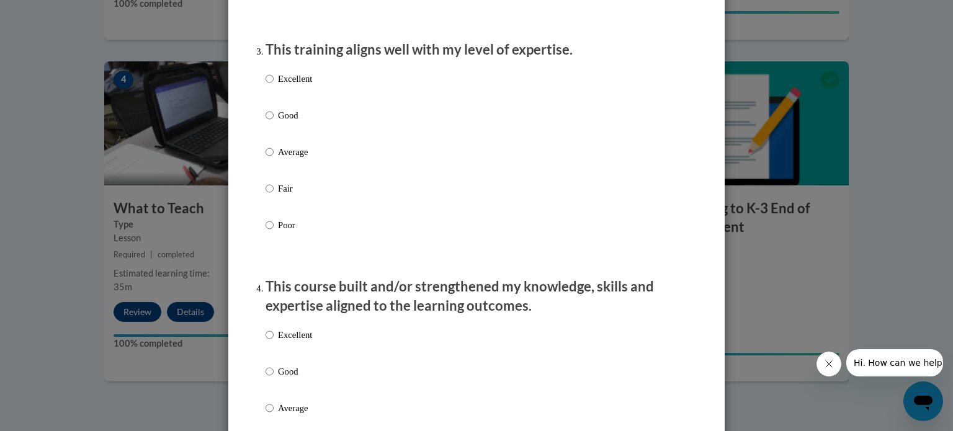
click at [283, 122] on p "Good" at bounding box center [295, 116] width 34 height 14
click at [273, 122] on input "Good" at bounding box center [269, 116] width 8 height 14
radio input "true"
click at [286, 342] on p "Excellent" at bounding box center [295, 335] width 34 height 14
click at [273, 342] on input "Excellent" at bounding box center [269, 335] width 8 height 14
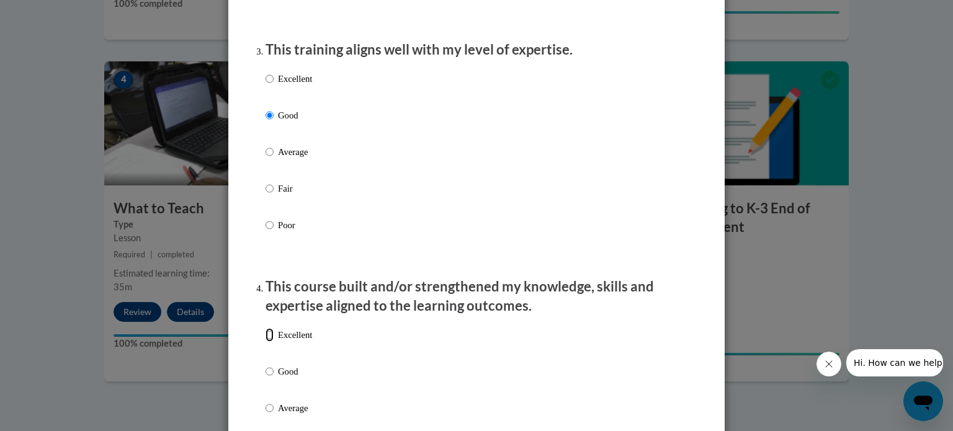
radio input "true"
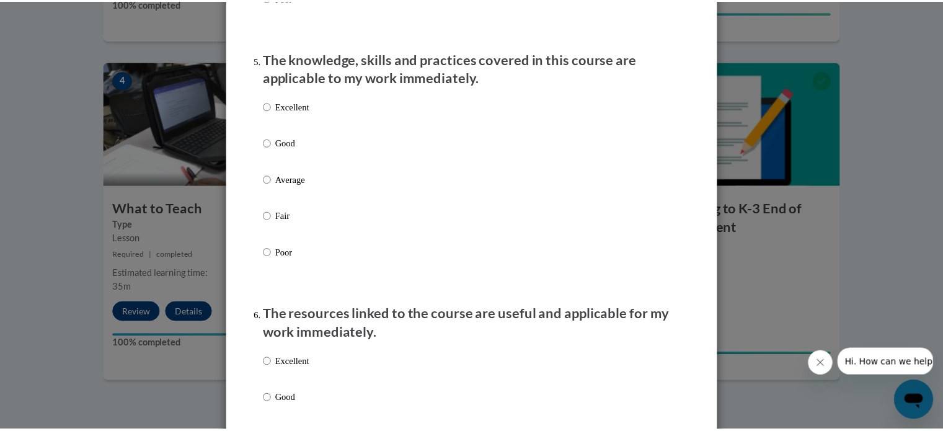
scroll to position [1116, 0]
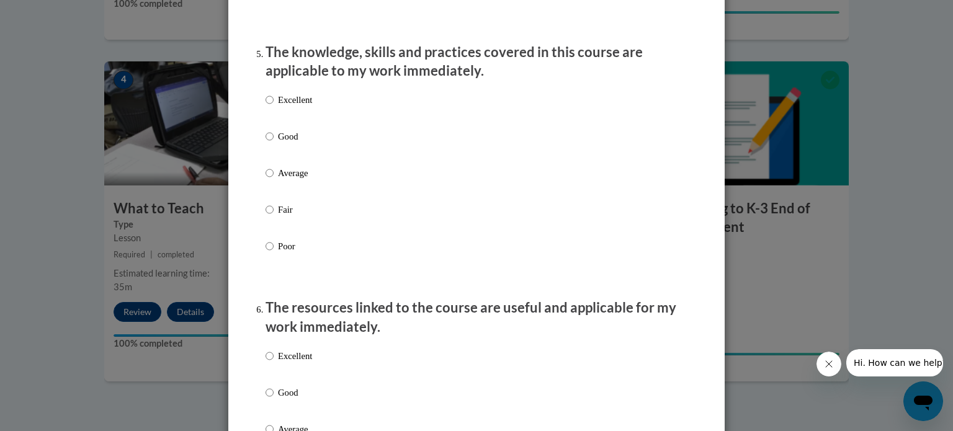
click at [286, 107] on p "Excellent" at bounding box center [295, 100] width 34 height 14
click at [273, 107] on input "Excellent" at bounding box center [269, 100] width 8 height 14
radio input "true"
click at [288, 363] on p "Excellent" at bounding box center [295, 356] width 34 height 14
click at [273, 363] on input "Excellent" at bounding box center [269, 356] width 8 height 14
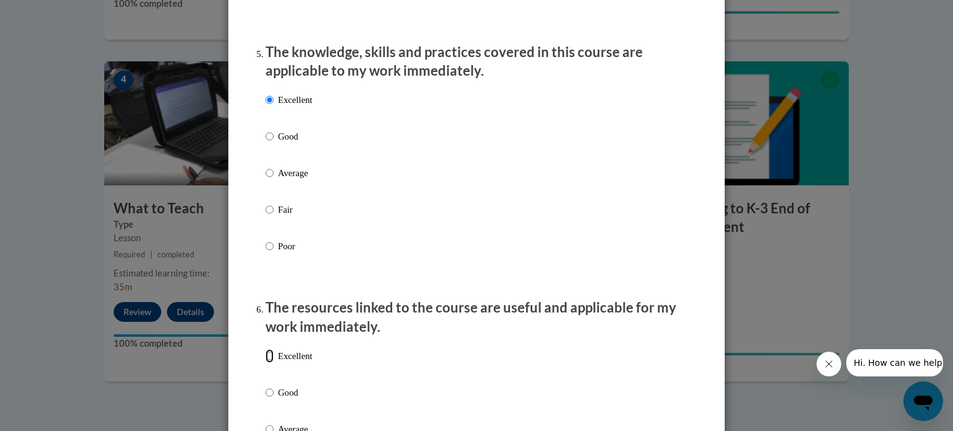
radio input "true"
drag, startPoint x: 943, startPoint y: 185, endPoint x: 943, endPoint y: 198, distance: 12.4
click at [943, 196] on div "Feedback Questionnaire Rate Course Comments Cox Campus End of Course Evaluation…" at bounding box center [476, 215] width 953 height 431
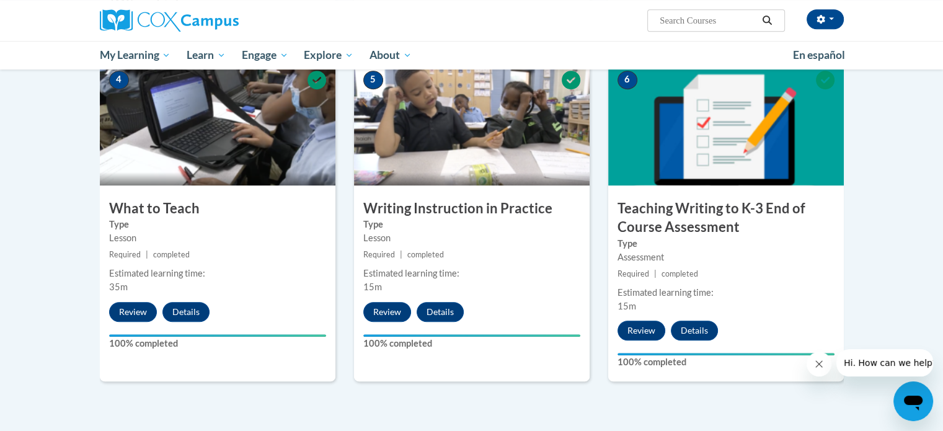
drag, startPoint x: 931, startPoint y: 192, endPoint x: 950, endPoint y: 259, distance: 70.1
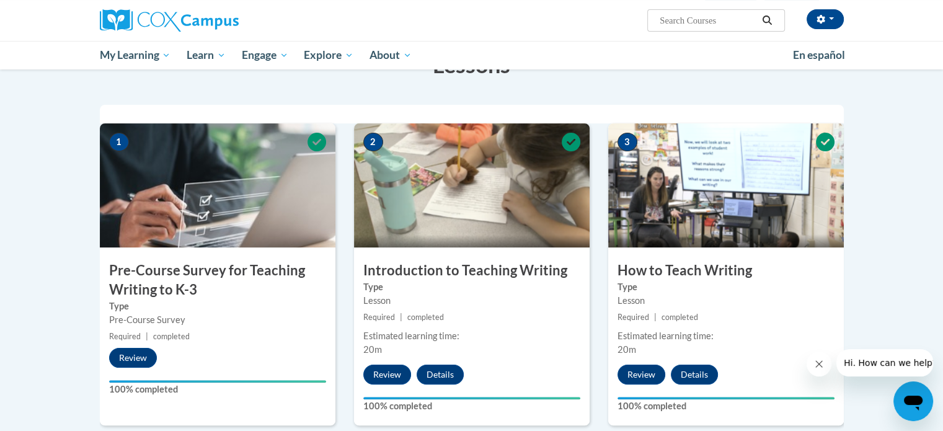
scroll to position [190, 0]
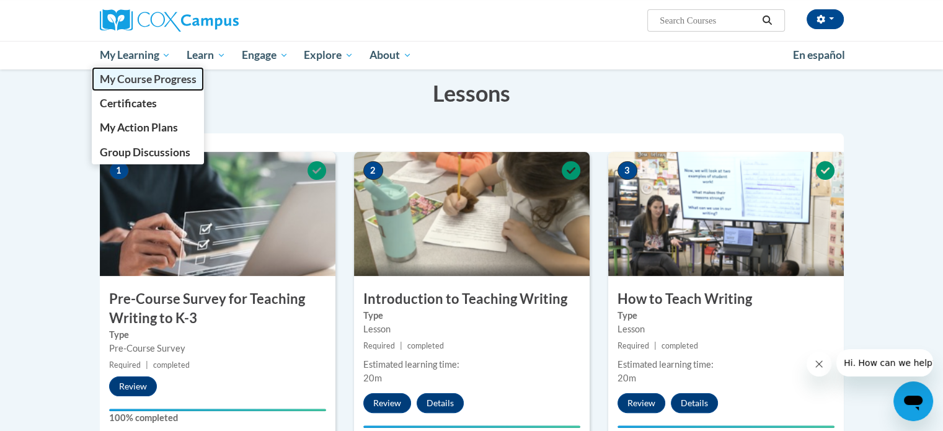
click at [125, 80] on span "My Course Progress" at bounding box center [147, 79] width 97 height 13
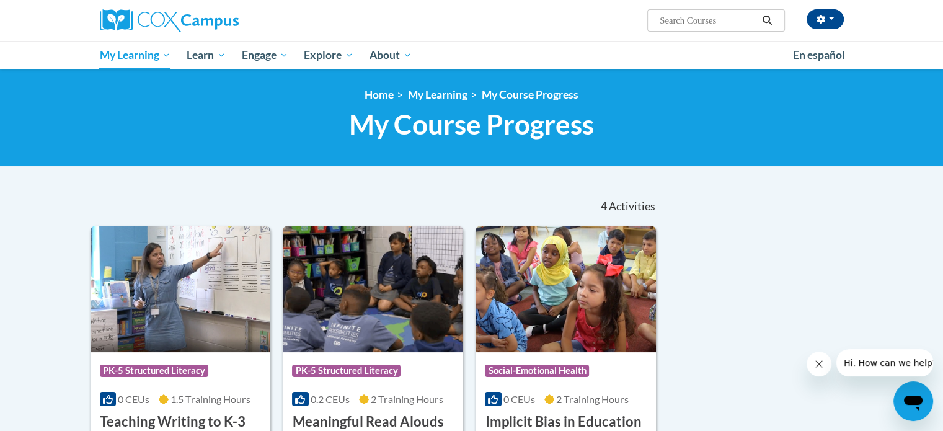
click at [158, 107] on div "<en>Home</en><fr>Accueil</fr><de>Zuhause</de><it>Casa</it><es>Casa</es><pt>Casa…" at bounding box center [471, 117] width 781 height 59
click at [698, 20] on input "Search..." at bounding box center [708, 20] width 99 height 15
type input "reading comprehension"
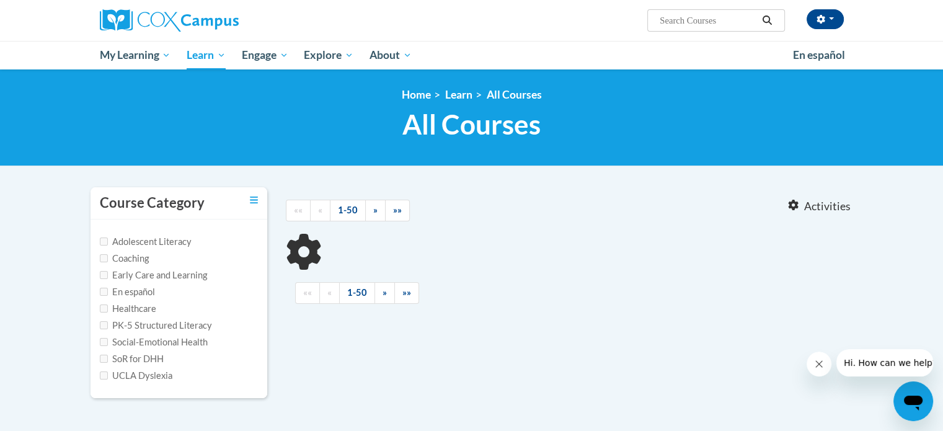
type input "reading comprehension"
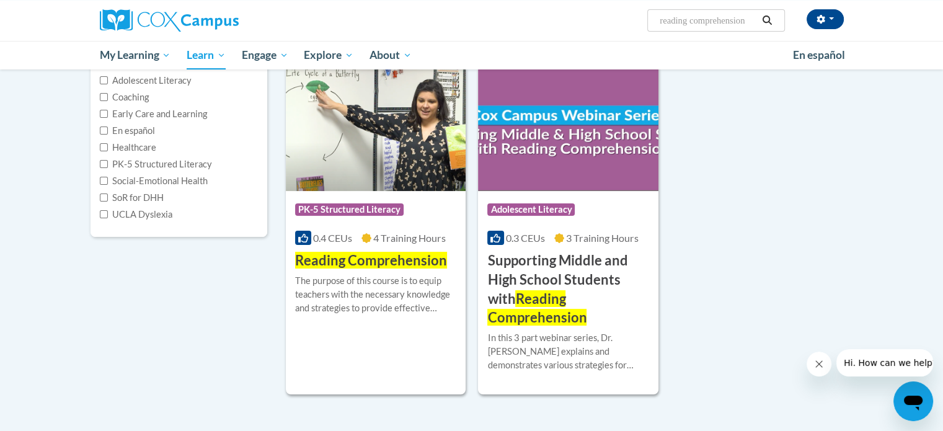
scroll to position [164, 0]
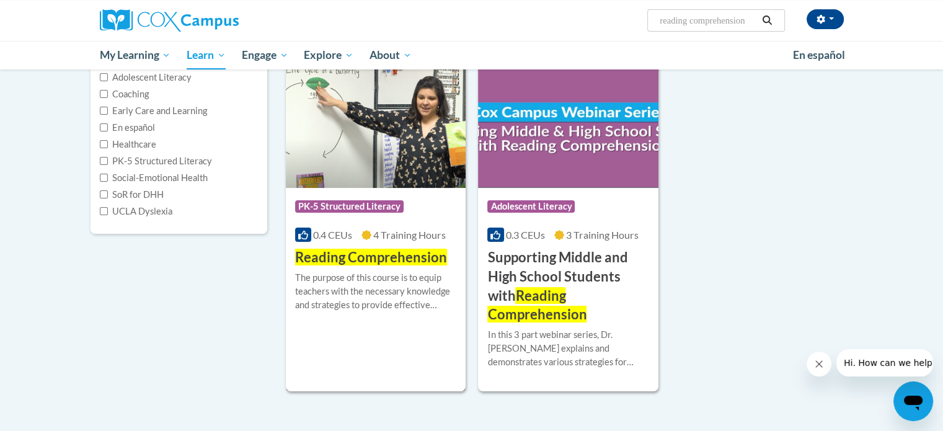
click at [357, 264] on span "Reading Comprehension" at bounding box center [371, 257] width 152 height 17
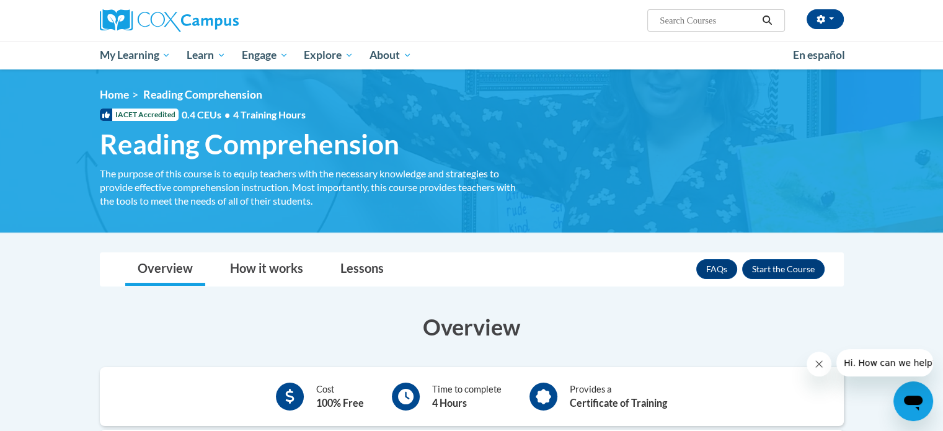
click at [794, 271] on button "Enroll" at bounding box center [783, 269] width 82 height 20
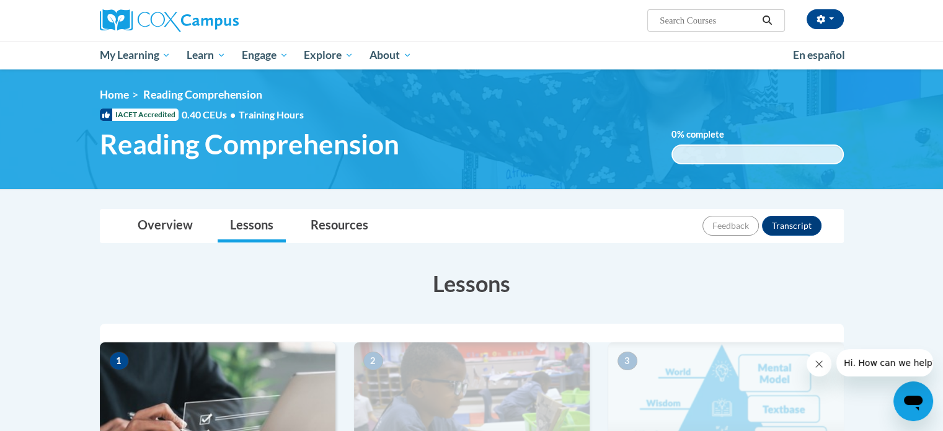
click at [697, 22] on input "Search..." at bounding box center [708, 20] width 99 height 15
type input "early literacy"
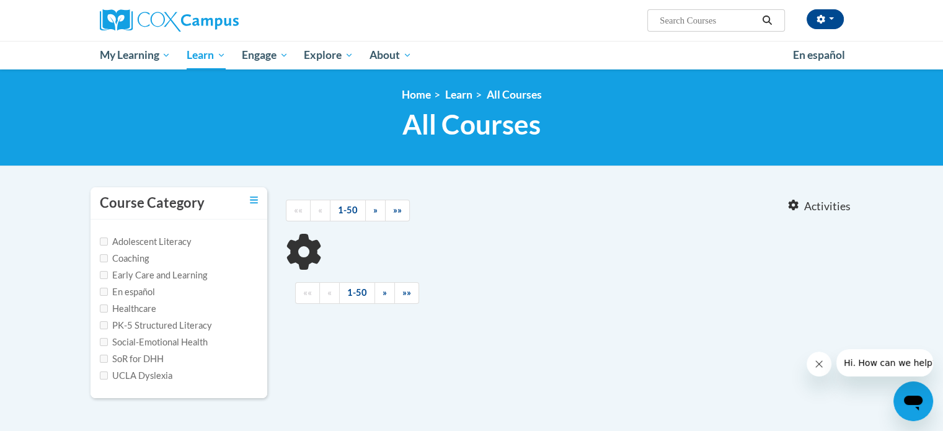
type input "early literacy"
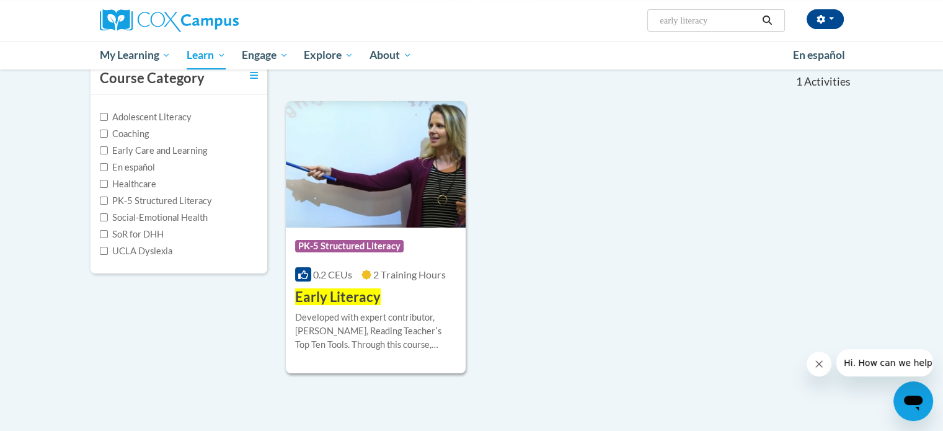
scroll to position [127, 0]
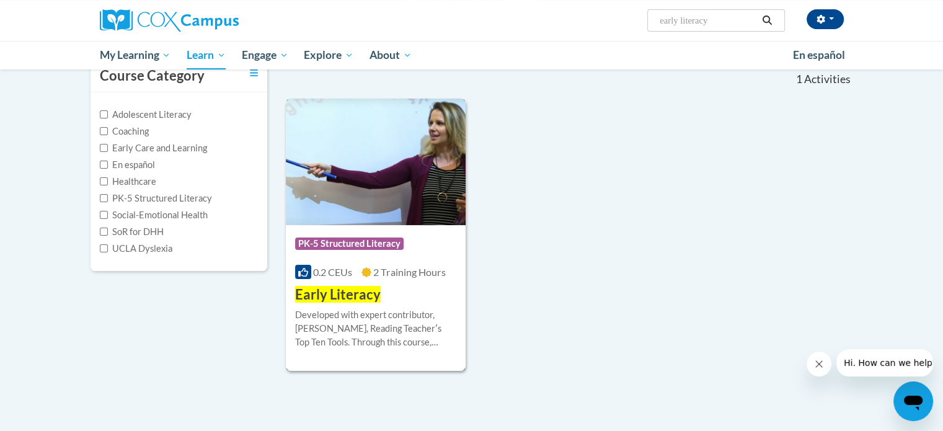
click at [347, 303] on h3 "Early Literacy" at bounding box center [338, 294] width 86 height 19
